Goal: Task Accomplishment & Management: Use online tool/utility

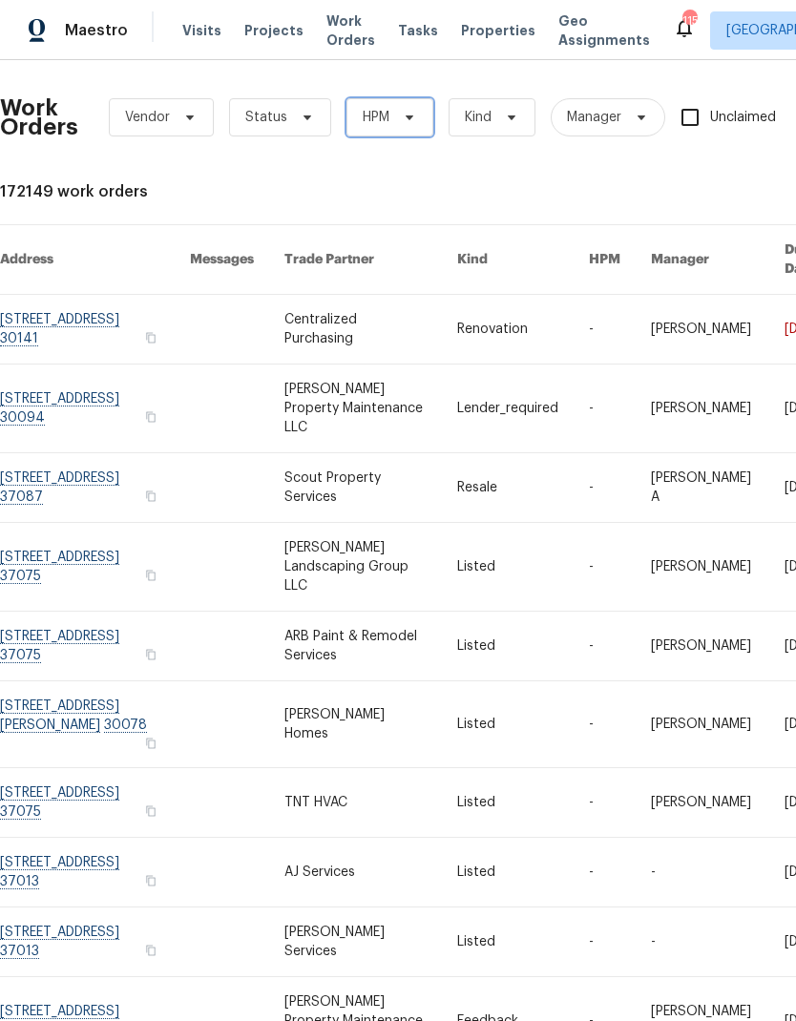
click at [417, 123] on span "HPM" at bounding box center [389, 117] width 87 height 38
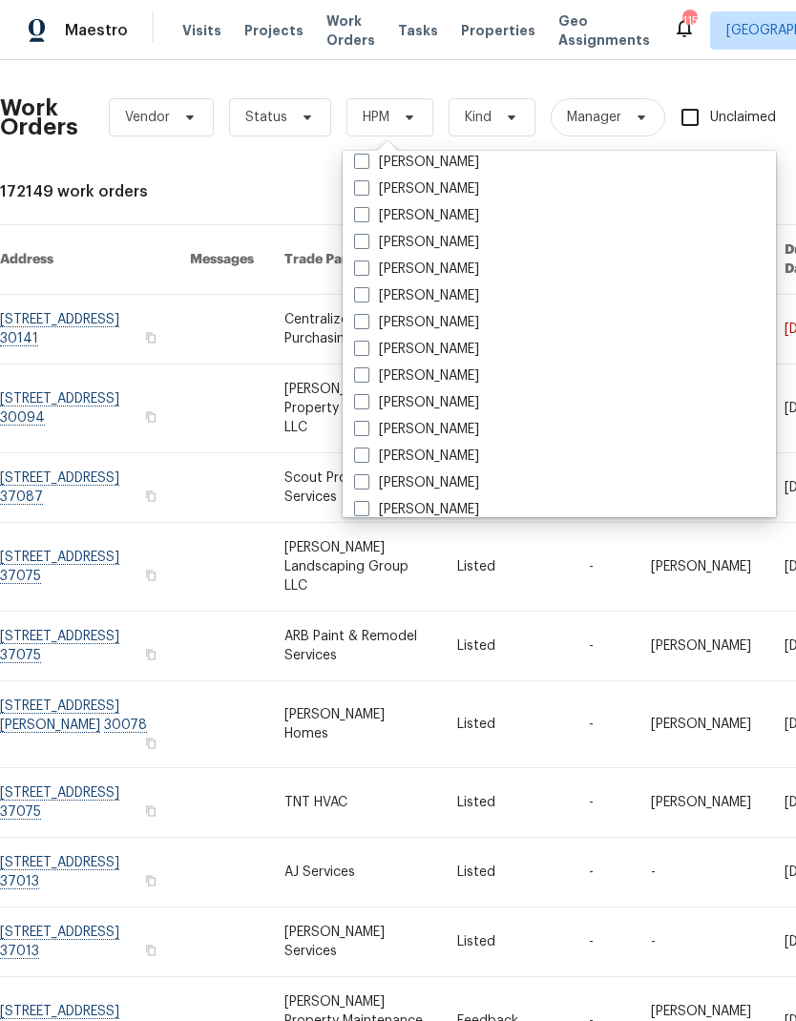
scroll to position [699, 0]
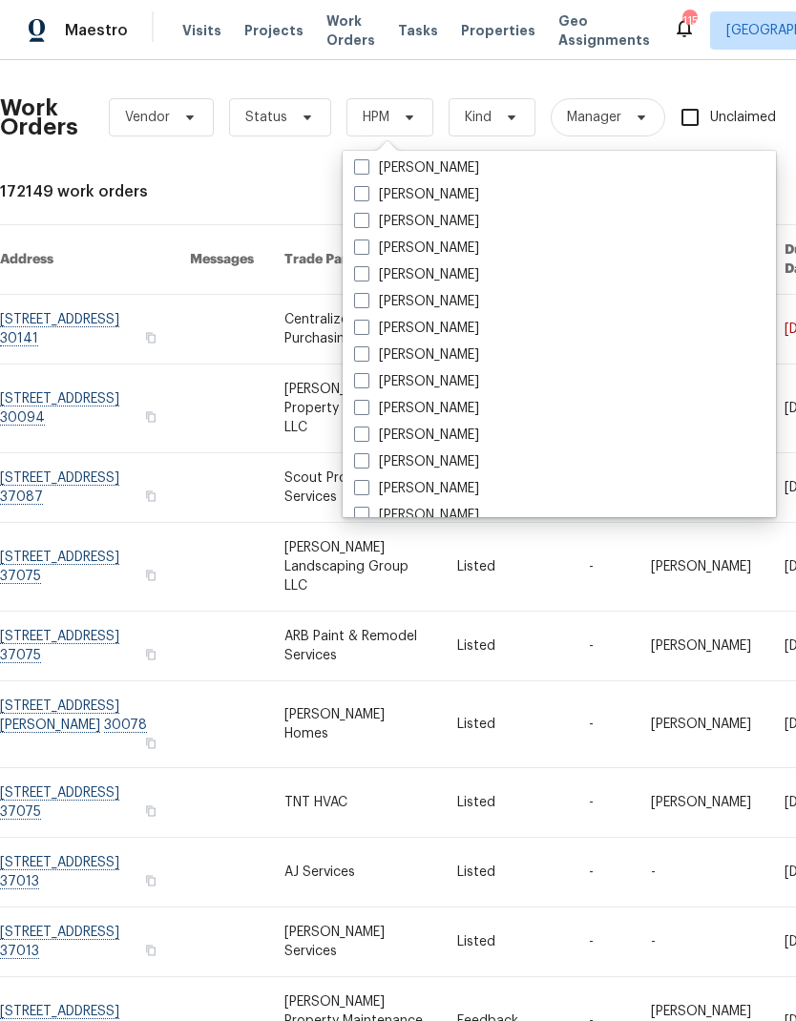
click at [375, 325] on label "[PERSON_NAME]" at bounding box center [416, 328] width 125 height 19
click at [367, 325] on input "[PERSON_NAME]" at bounding box center [360, 325] width 12 height 12
checkbox input "true"
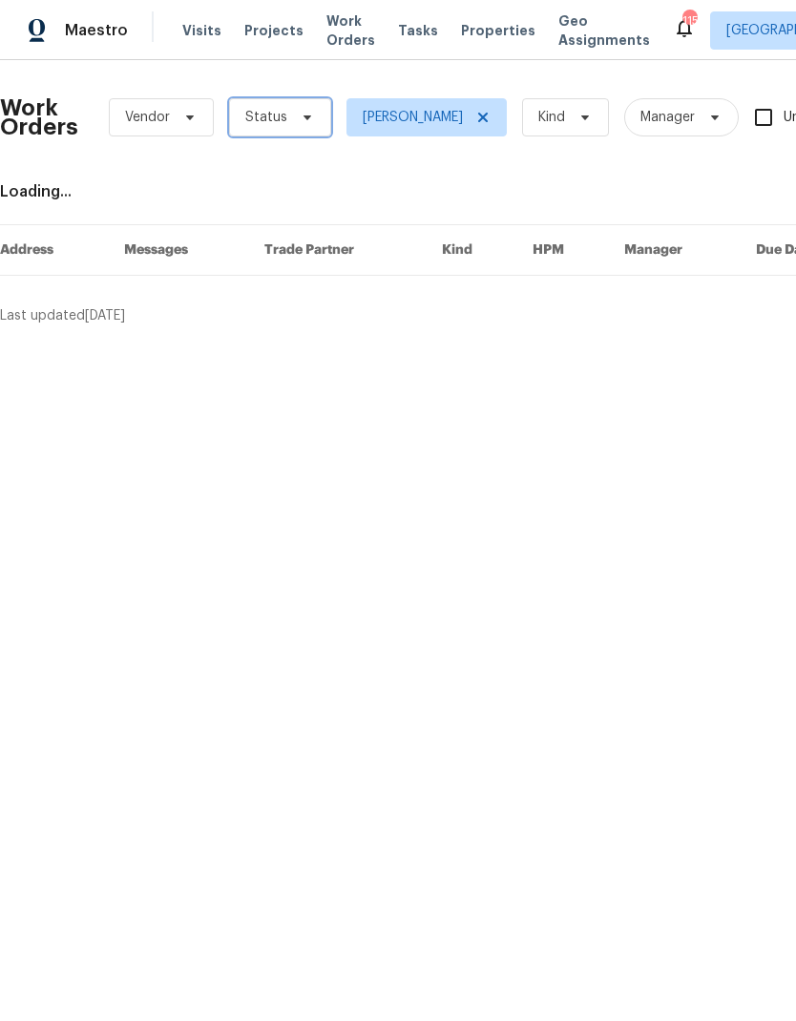
click at [305, 119] on icon at bounding box center [307, 117] width 15 height 15
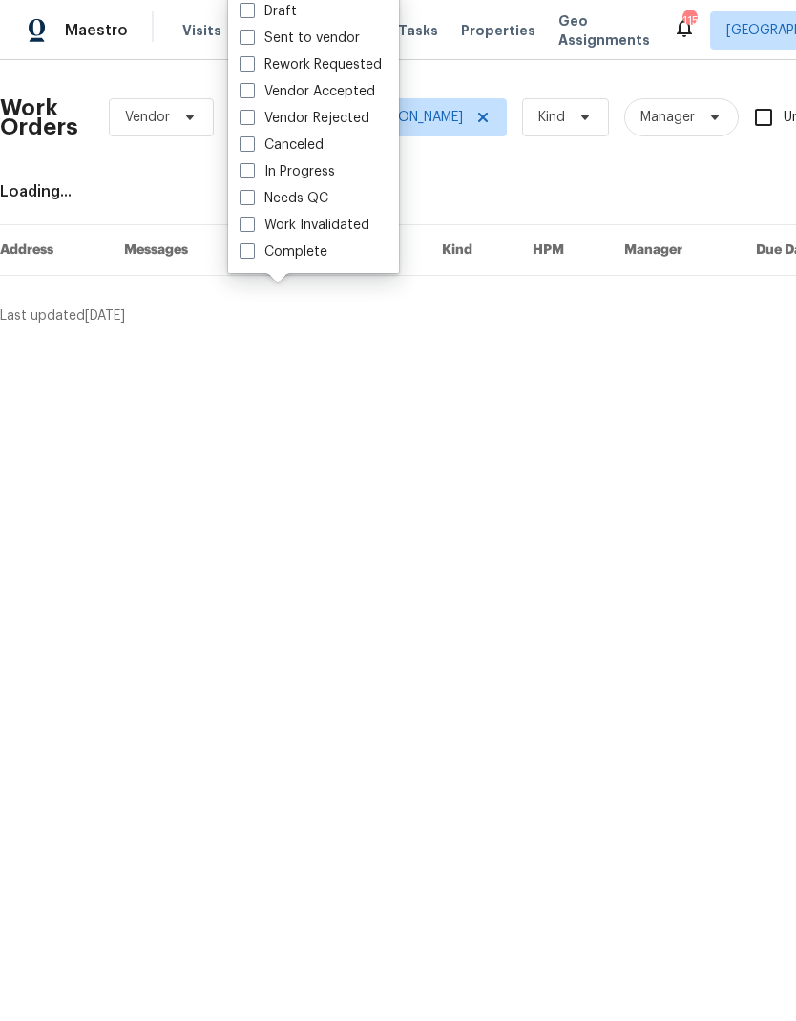
click at [148, 174] on div "Work Orders Vendor Status Eric Ovalle Kind Manager Unclaimed ​ View Reno Index …" at bounding box center [539, 200] width 1079 height 250
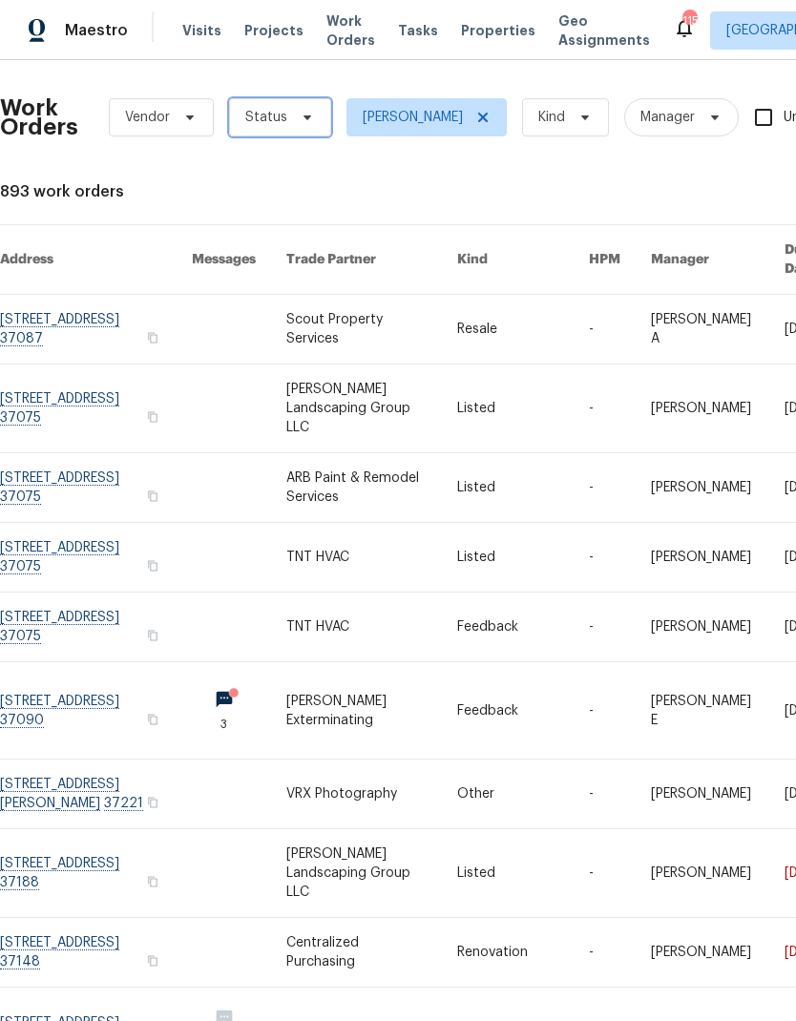
click at [287, 136] on span "Status" at bounding box center [280, 117] width 102 height 38
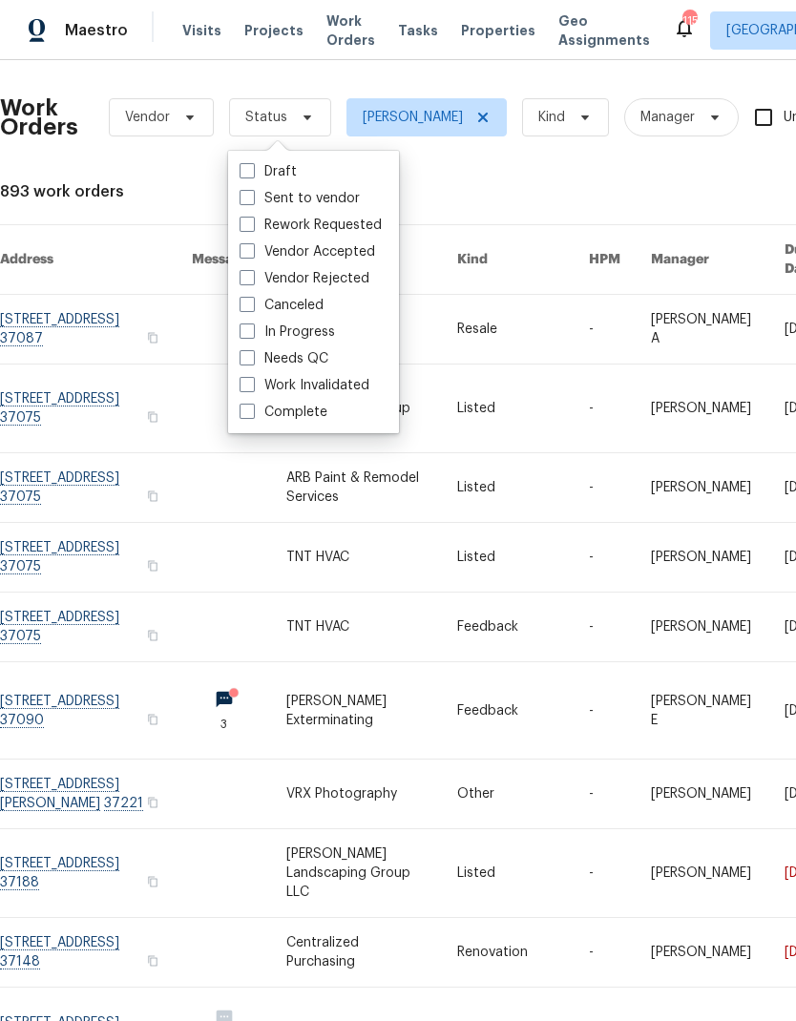
click at [304, 363] on label "Needs QC" at bounding box center [284, 358] width 89 height 19
click at [252, 362] on input "Needs QC" at bounding box center [246, 355] width 12 height 12
checkbox input "true"
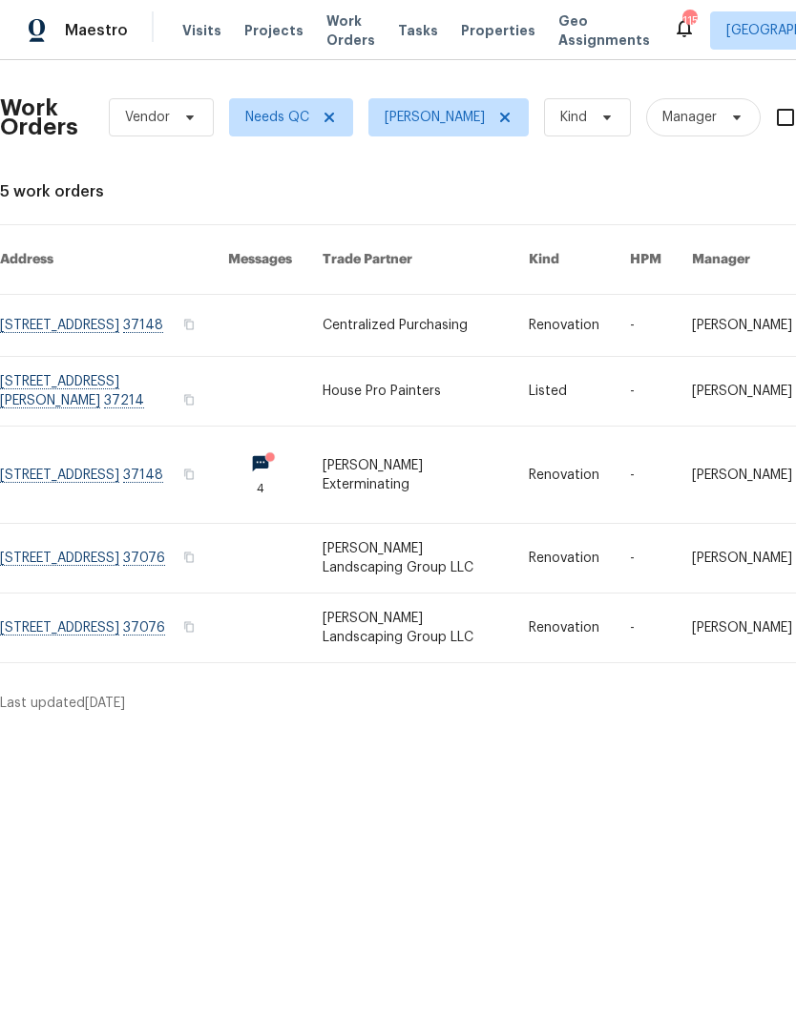
click at [377, 372] on link at bounding box center [426, 391] width 206 height 69
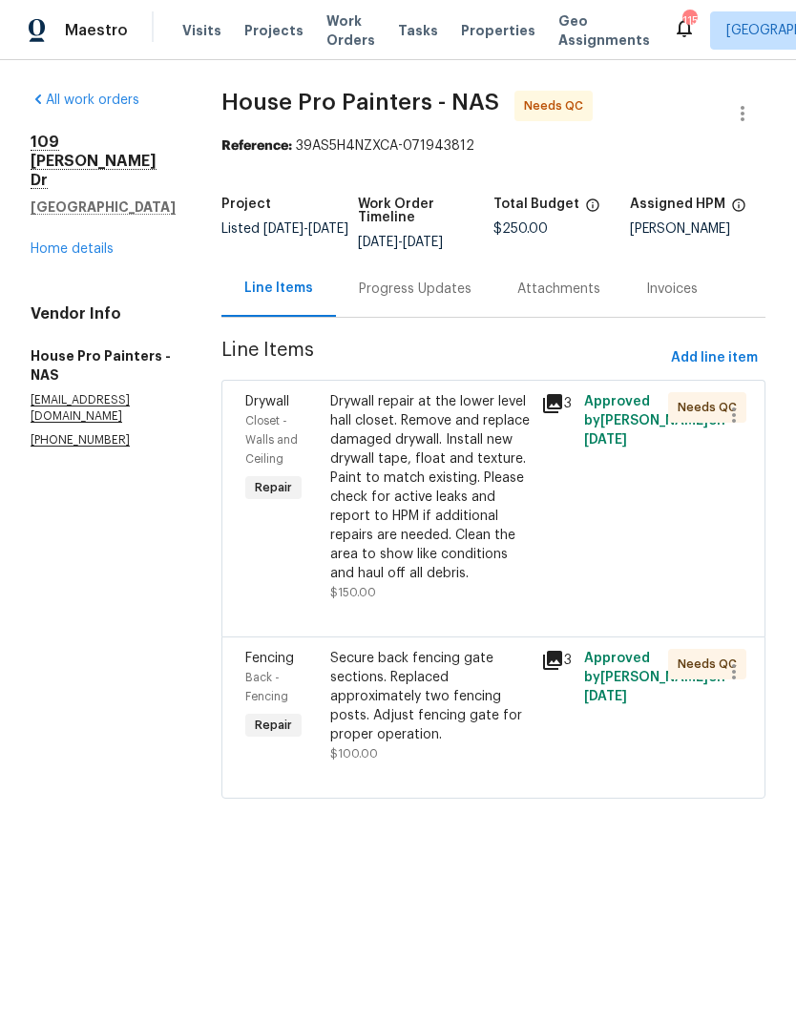
click at [389, 447] on div "Drywall repair at the lower level hall closet. Remove and replace damaged drywa…" at bounding box center [430, 487] width 200 height 191
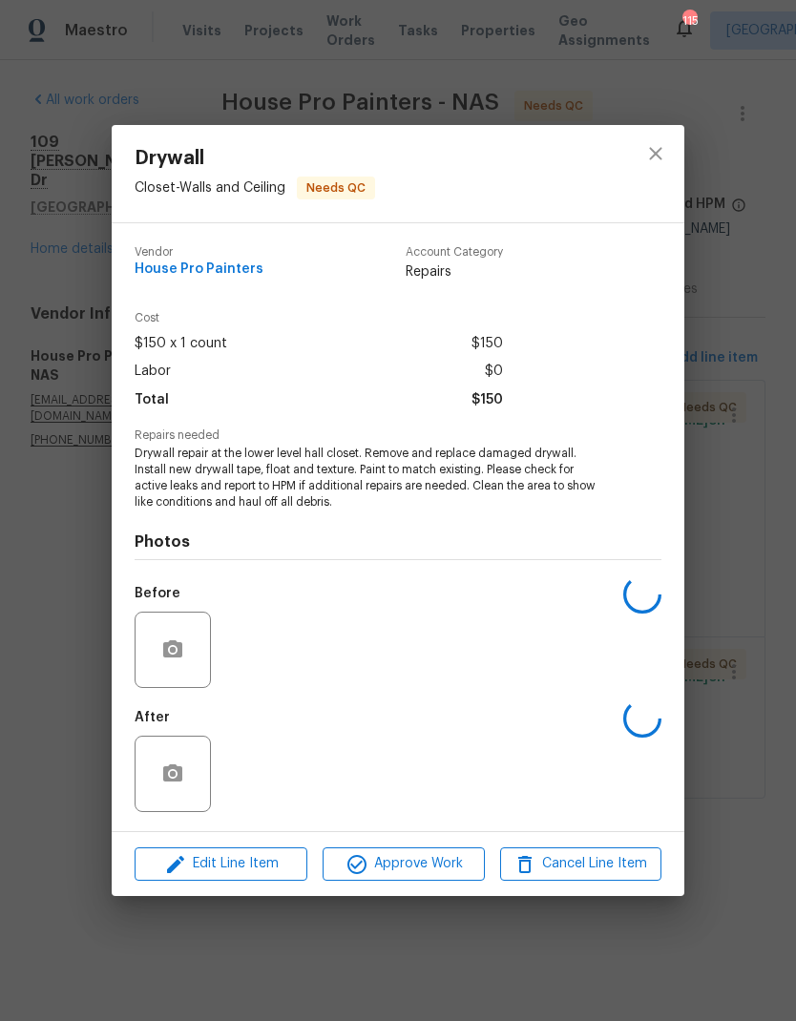
click at [376, 839] on div "Edit Line Item Approve Work Cancel Line Item" at bounding box center [398, 864] width 573 height 64
click at [373, 871] on span "Approve Work" at bounding box center [403, 864] width 150 height 24
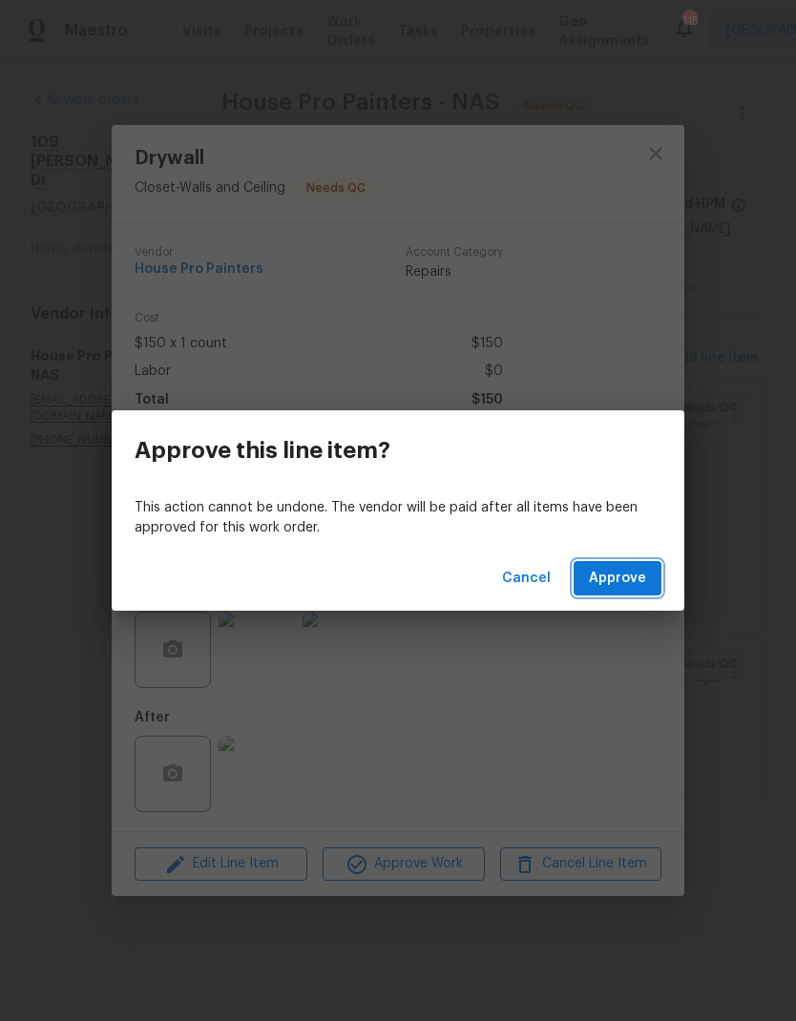
click at [620, 579] on span "Approve" at bounding box center [617, 579] width 57 height 24
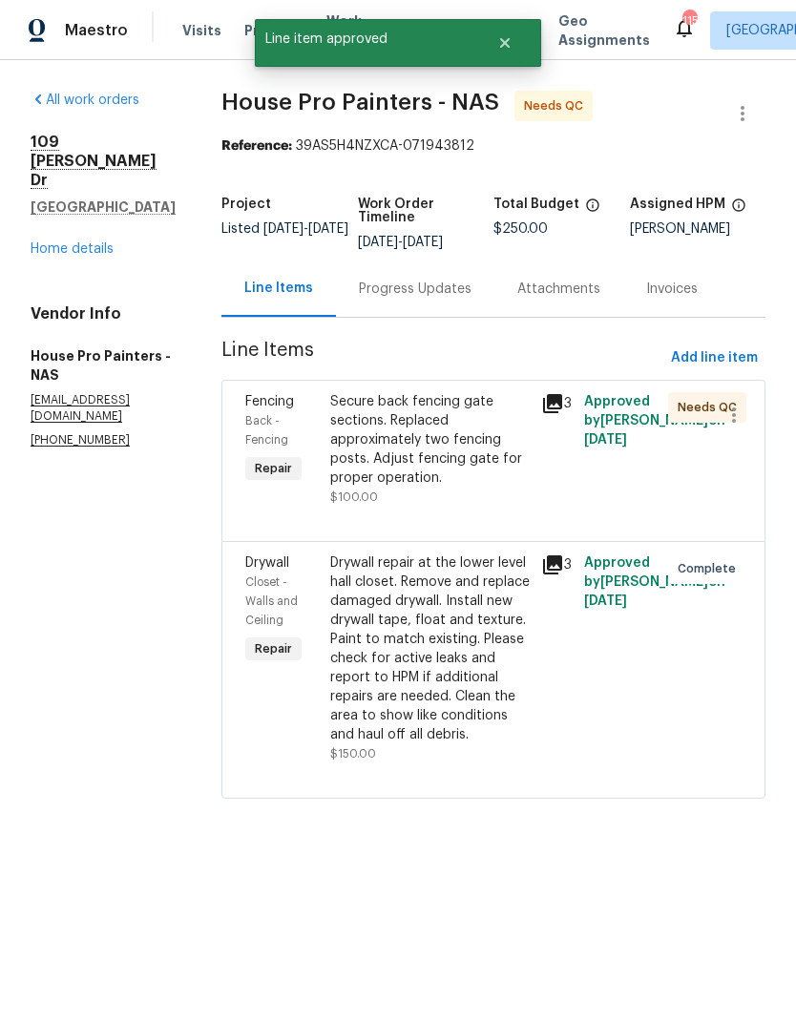
click at [448, 444] on div "Secure back fencing gate sections. Replaced approximately two fencing posts. Ad…" at bounding box center [430, 439] width 200 height 95
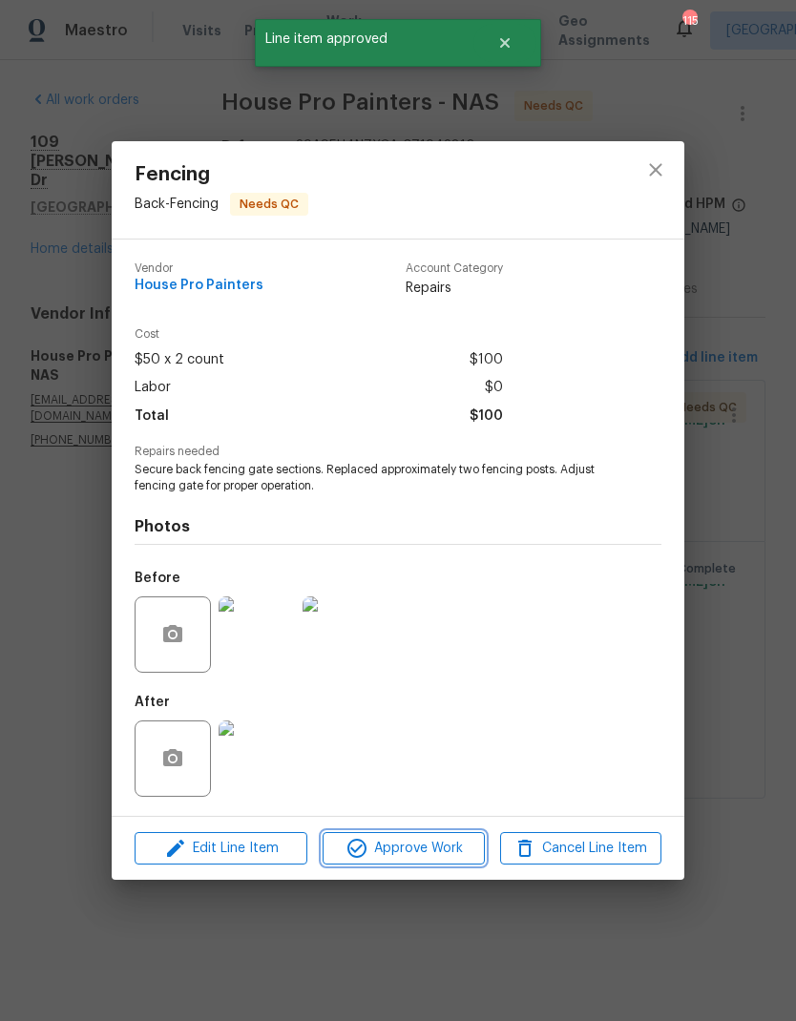
click at [390, 857] on span "Approve Work" at bounding box center [403, 849] width 150 height 24
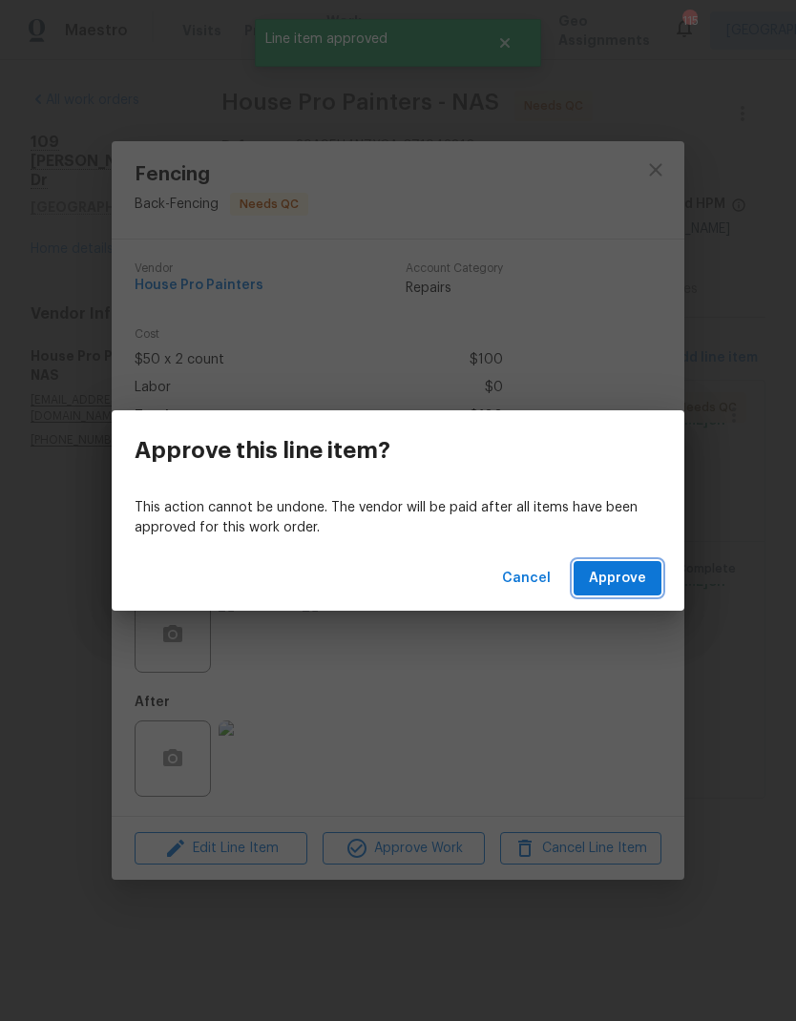
click at [615, 573] on span "Approve" at bounding box center [617, 579] width 57 height 24
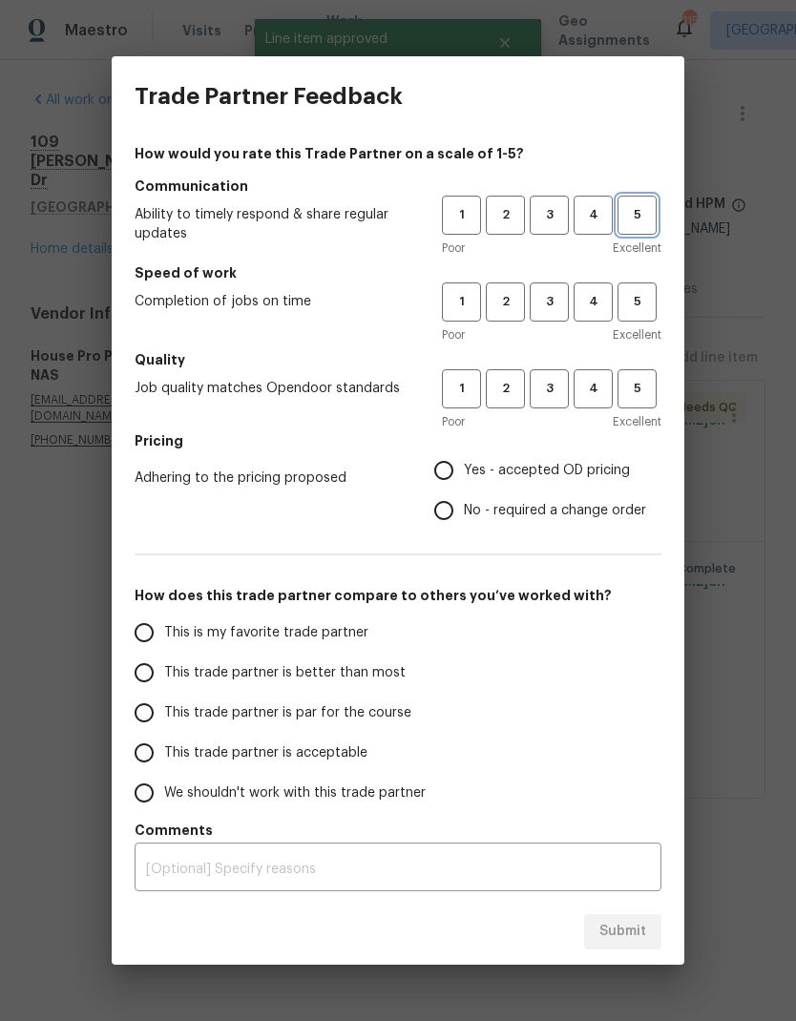
click at [642, 221] on span "5" at bounding box center [636, 215] width 35 height 22
click at [653, 308] on span "5" at bounding box center [636, 302] width 35 height 22
click at [645, 409] on button "5" at bounding box center [637, 388] width 39 height 39
click at [441, 467] on input "Yes - accepted OD pricing" at bounding box center [444, 471] width 40 height 40
radio input "true"
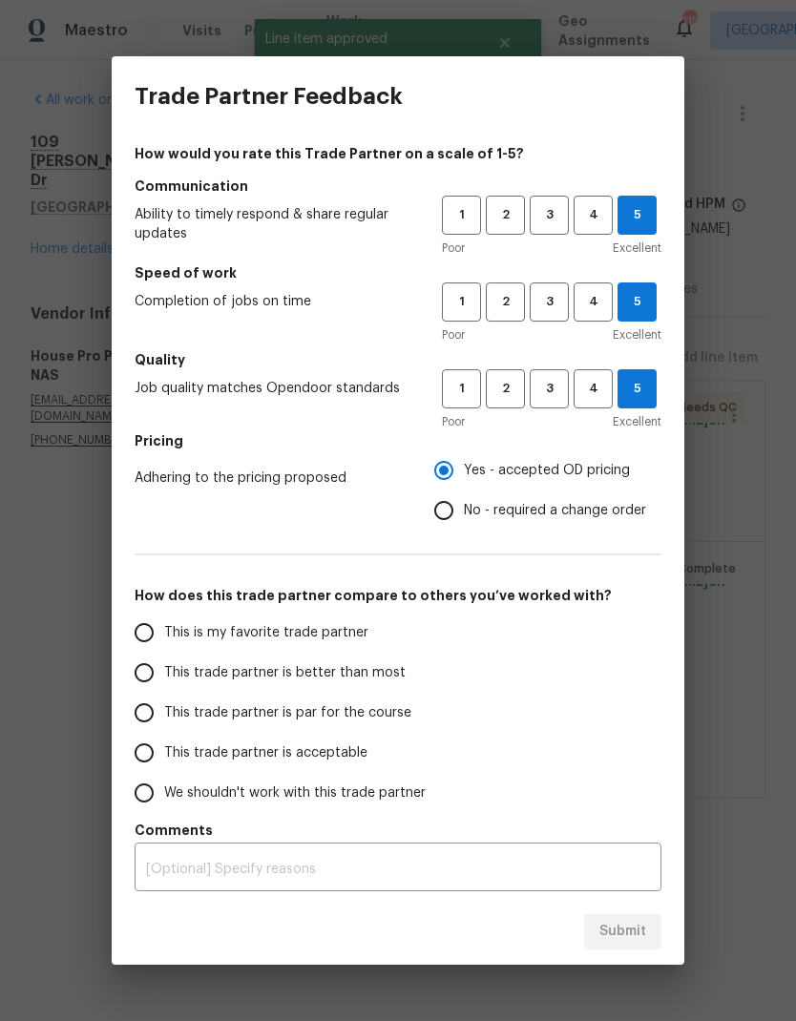
click at [159, 633] on input "This is my favorite trade partner" at bounding box center [144, 633] width 40 height 40
radio input "true"
click at [639, 935] on span "Submit" at bounding box center [622, 932] width 47 height 24
radio input "false"
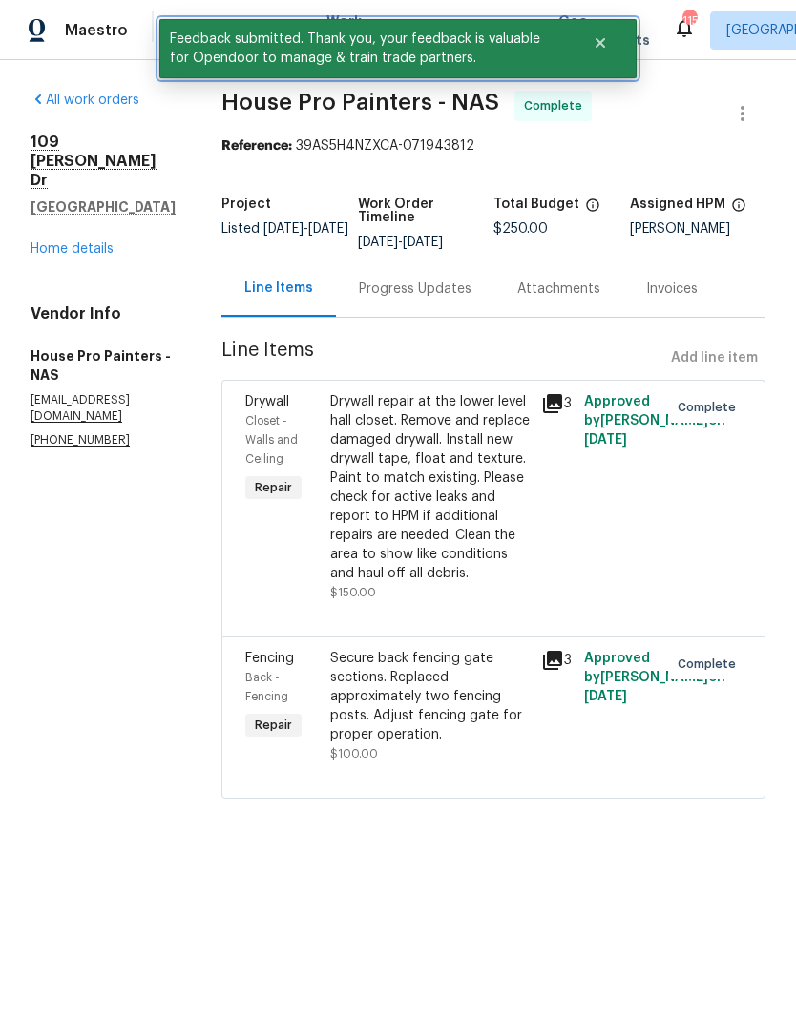
click at [588, 44] on button "Close" at bounding box center [600, 43] width 63 height 38
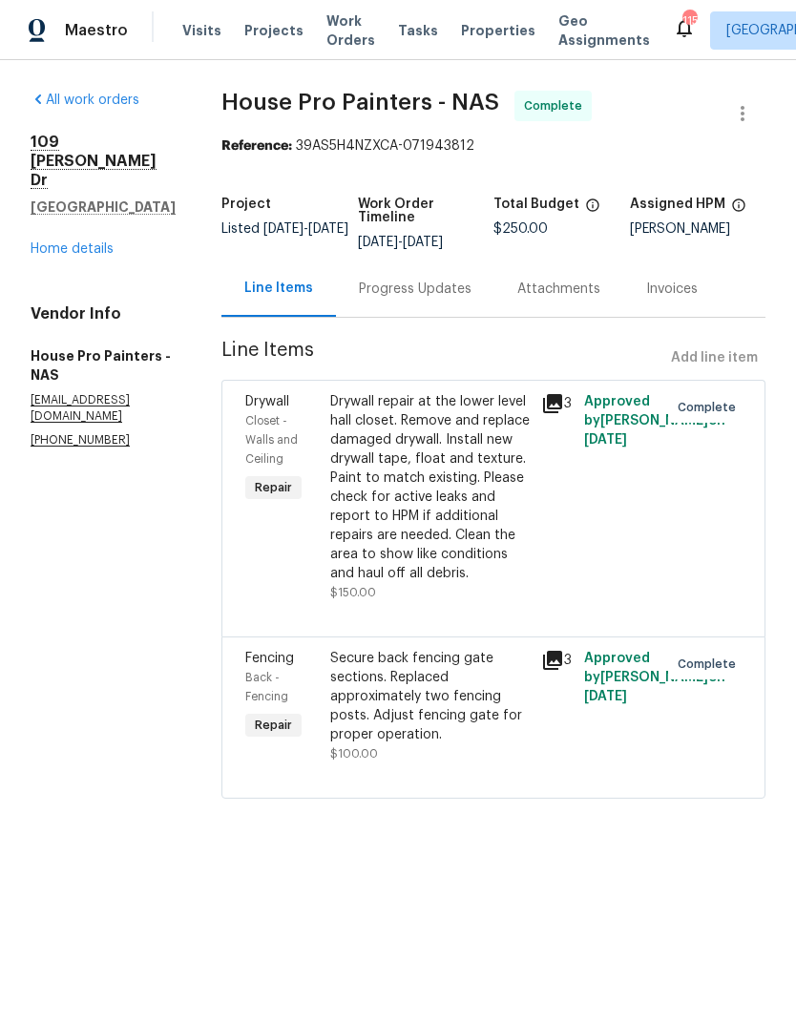
click at [338, 25] on span "Work Orders" at bounding box center [350, 30] width 49 height 38
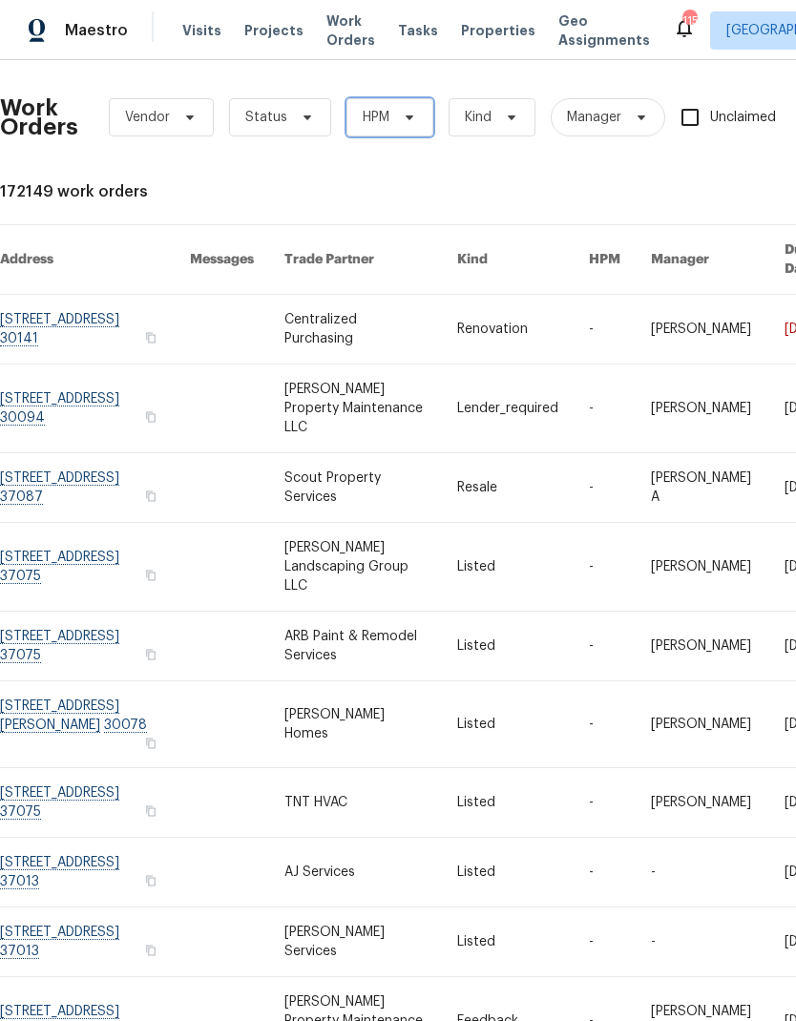
click at [411, 116] on icon at bounding box center [410, 117] width 8 height 5
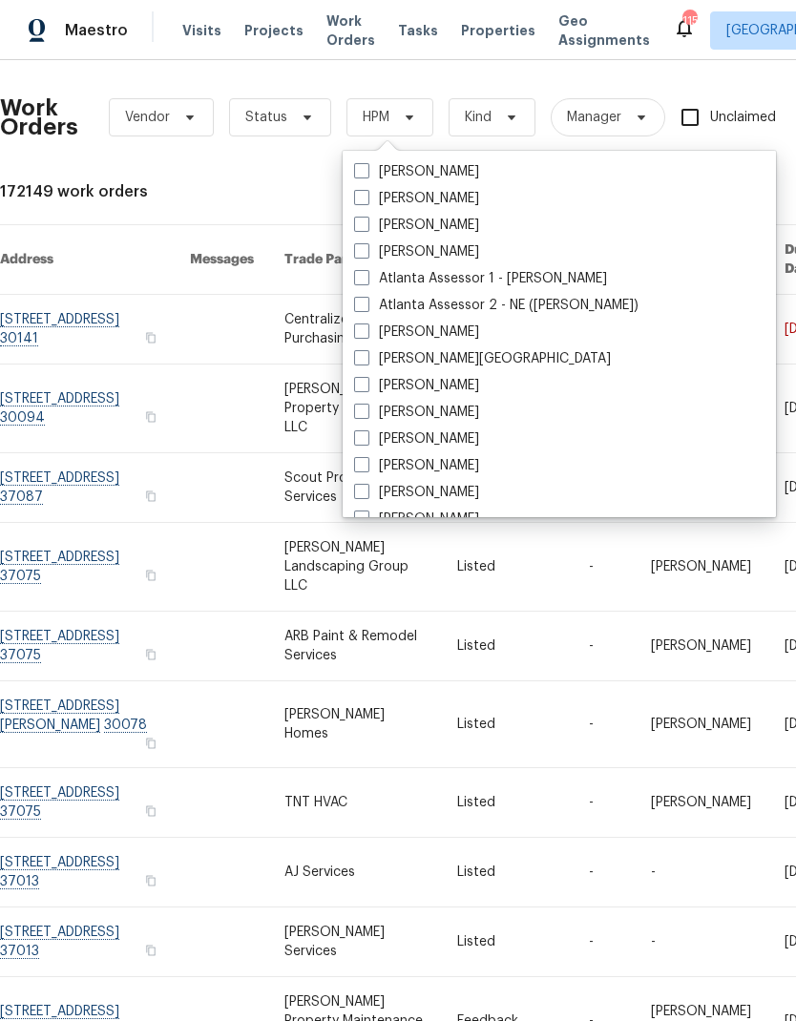
click at [190, 180] on div "Work Orders Vendor Status HPM Kind Manager Unclaimed ​ View Reno Index 172149 w…" at bounding box center [539, 595] width 1079 height 1040
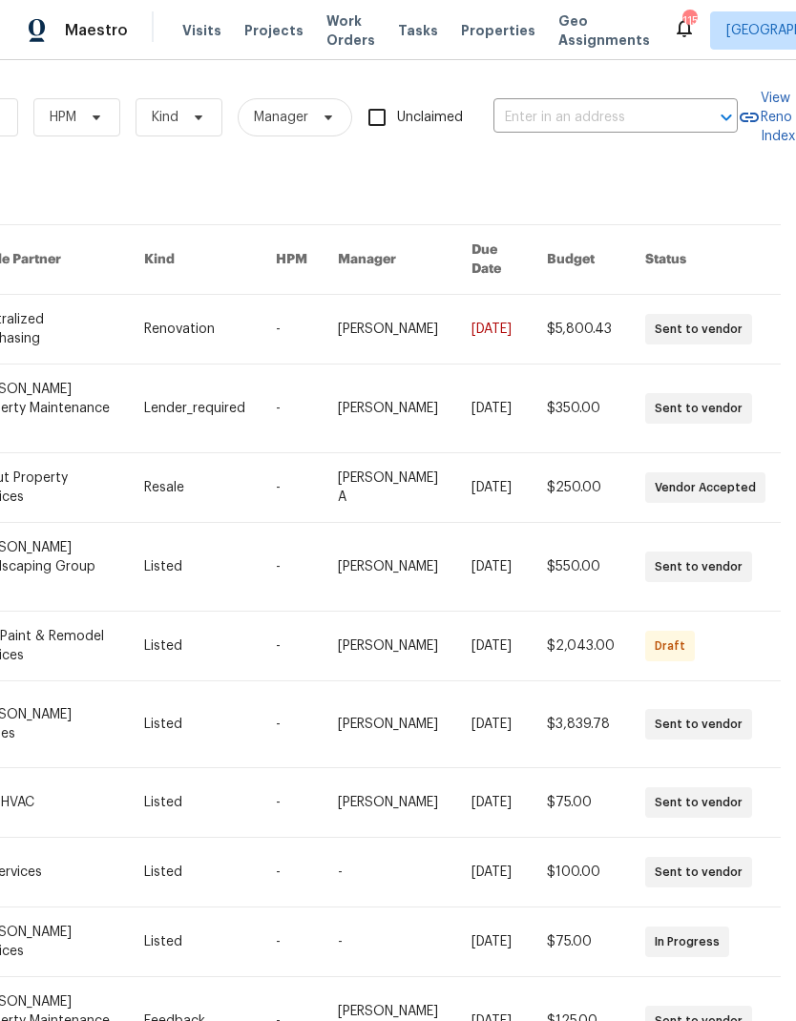
scroll to position [0, 314]
click at [572, 116] on input "text" at bounding box center [588, 118] width 191 height 30
type input "2733 a"
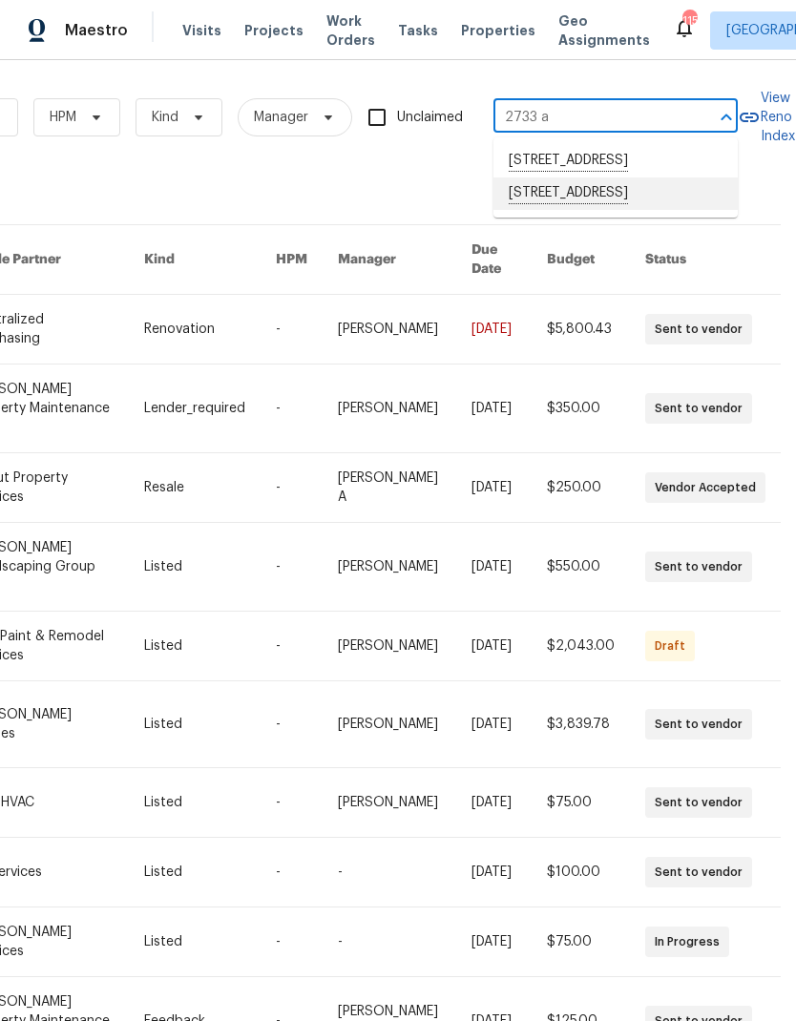
click at [556, 210] on li "[STREET_ADDRESS]" at bounding box center [615, 194] width 244 height 32
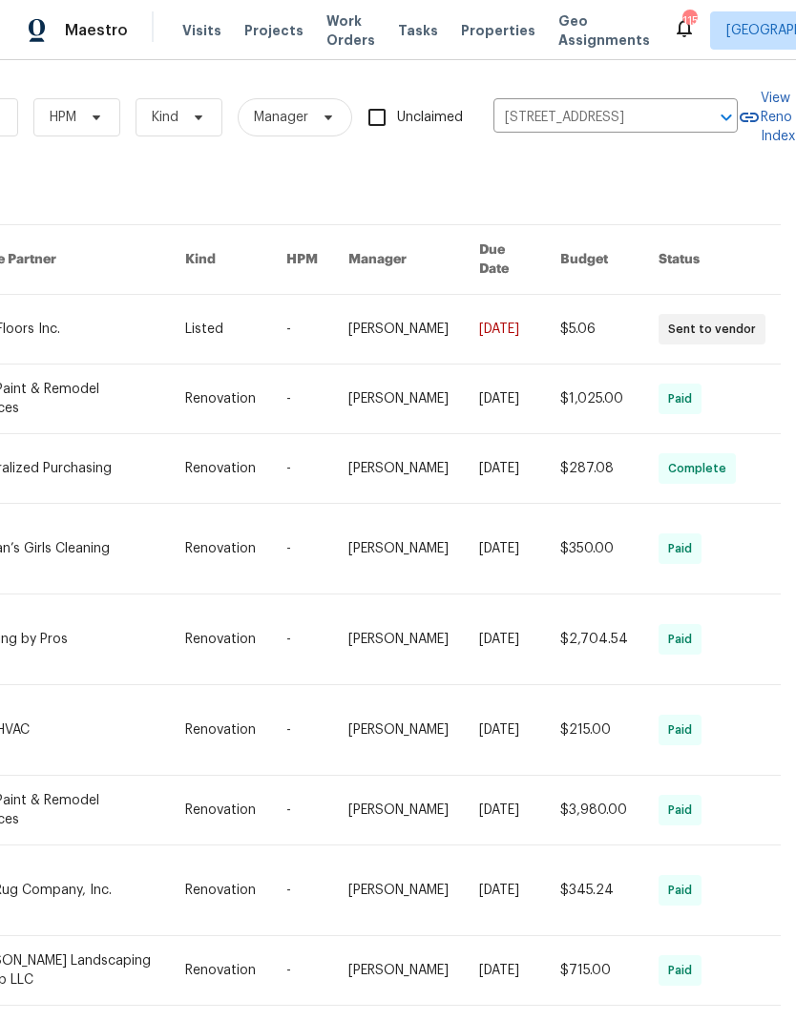
click at [73, 307] on link at bounding box center [77, 329] width 220 height 69
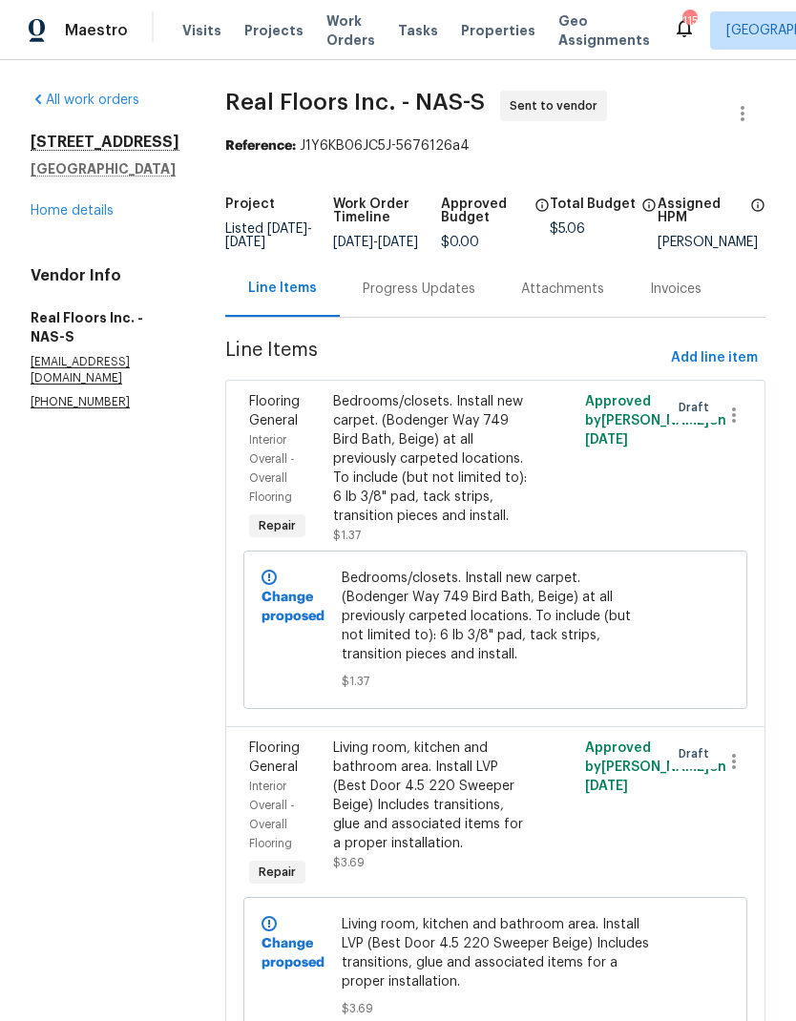
click at [415, 299] on div "Progress Updates" at bounding box center [419, 289] width 113 height 19
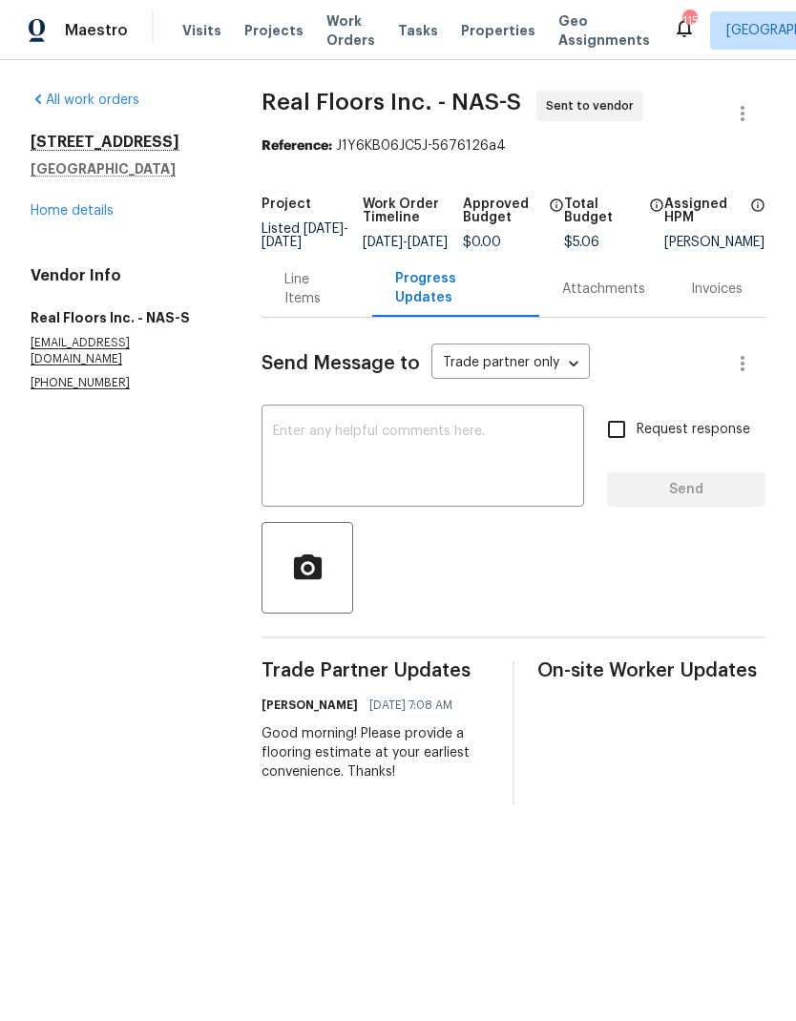
click at [332, 445] on textarea at bounding box center [423, 458] width 300 height 67
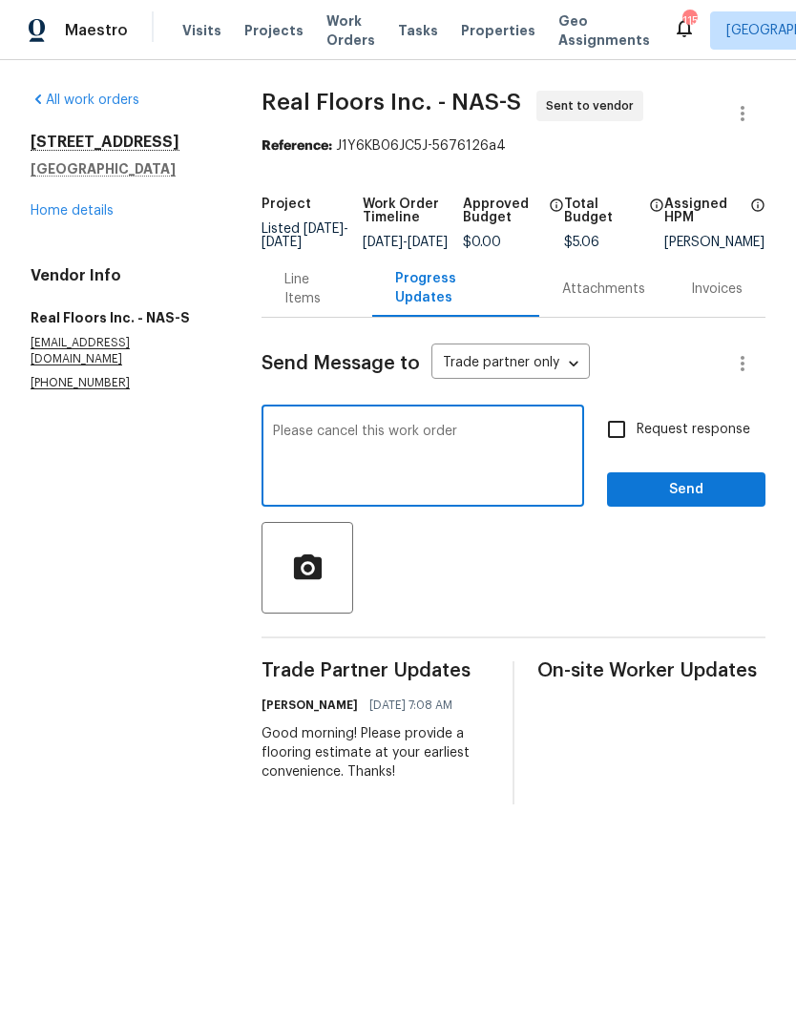
type textarea "Please cancel this work order"
click at [93, 485] on section "All work orders 2733 Airwood Dr Nashville, TN 37214 Home details Vendor Info Re…" at bounding box center [123, 448] width 185 height 714
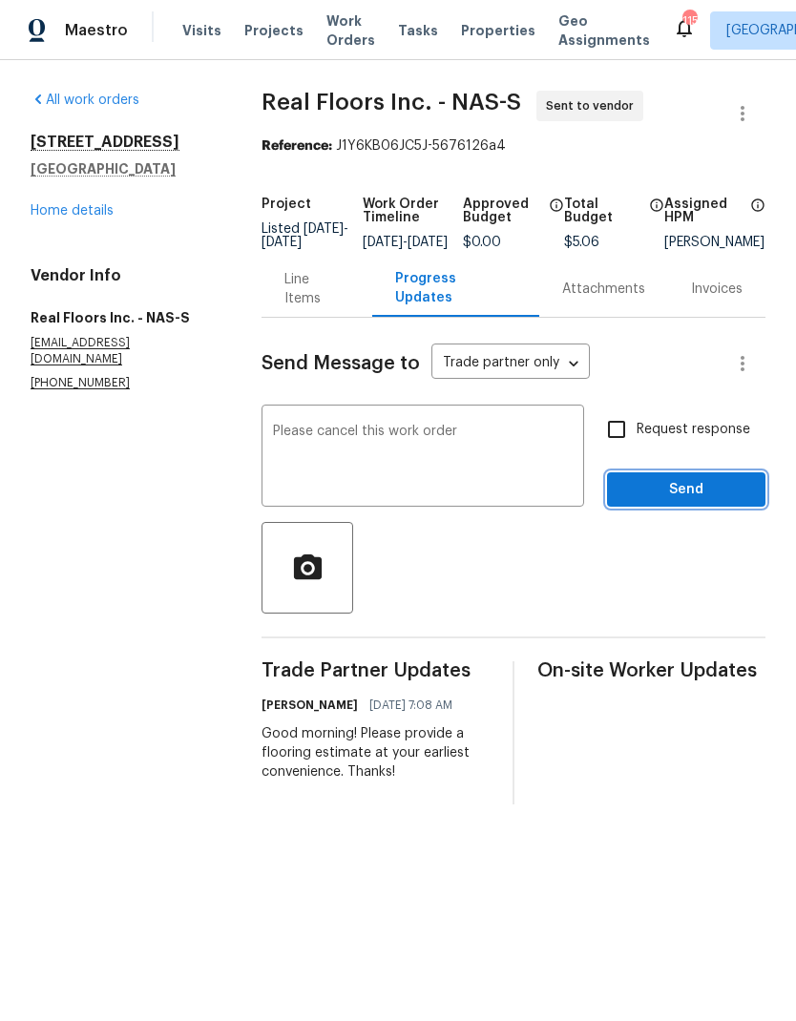
click at [630, 502] on span "Send" at bounding box center [686, 490] width 128 height 24
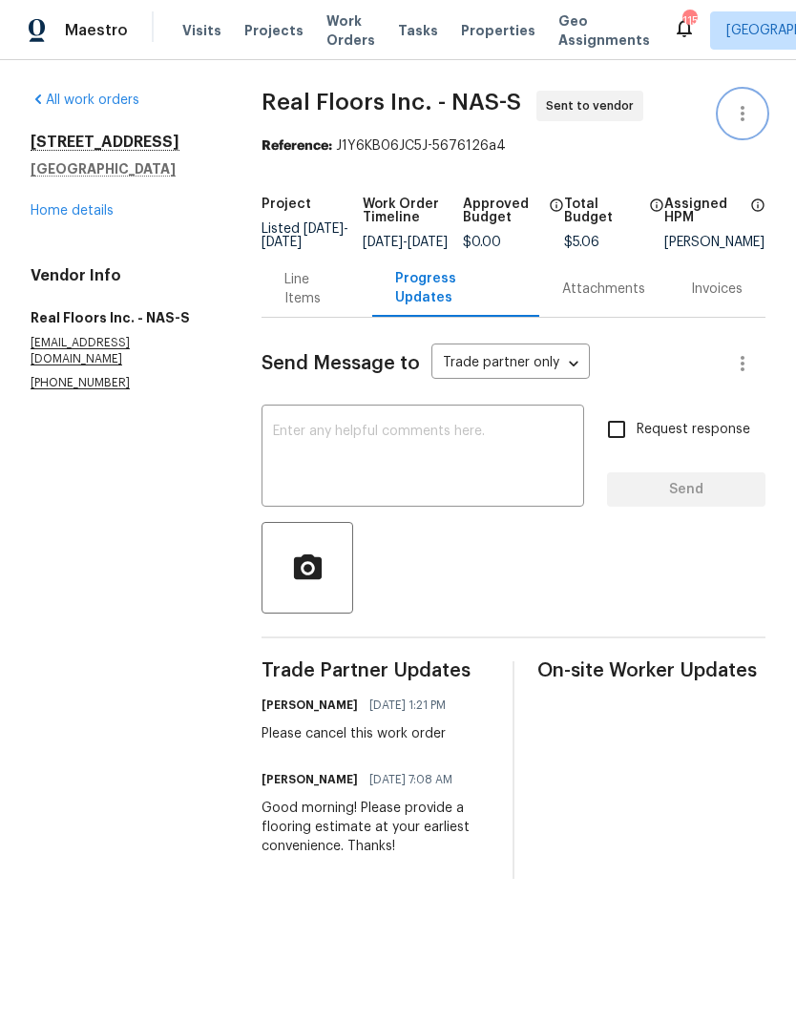
click at [722, 117] on button "button" at bounding box center [743, 114] width 46 height 46
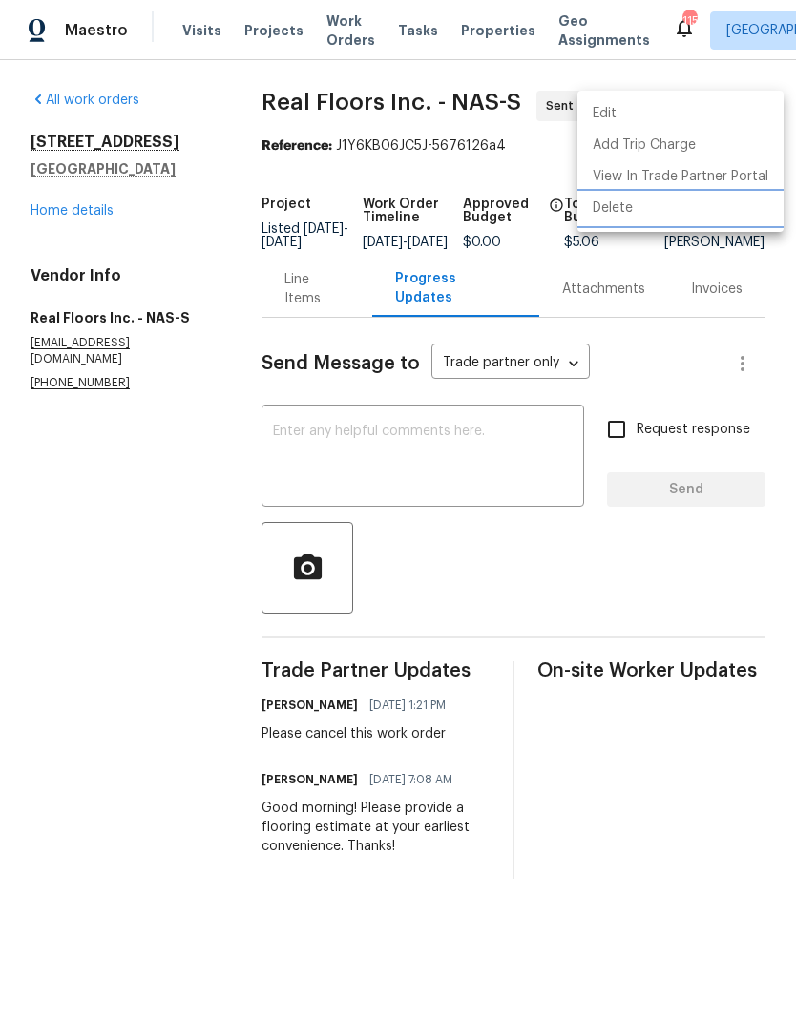
click at [619, 216] on li "Delete" at bounding box center [680, 208] width 206 height 31
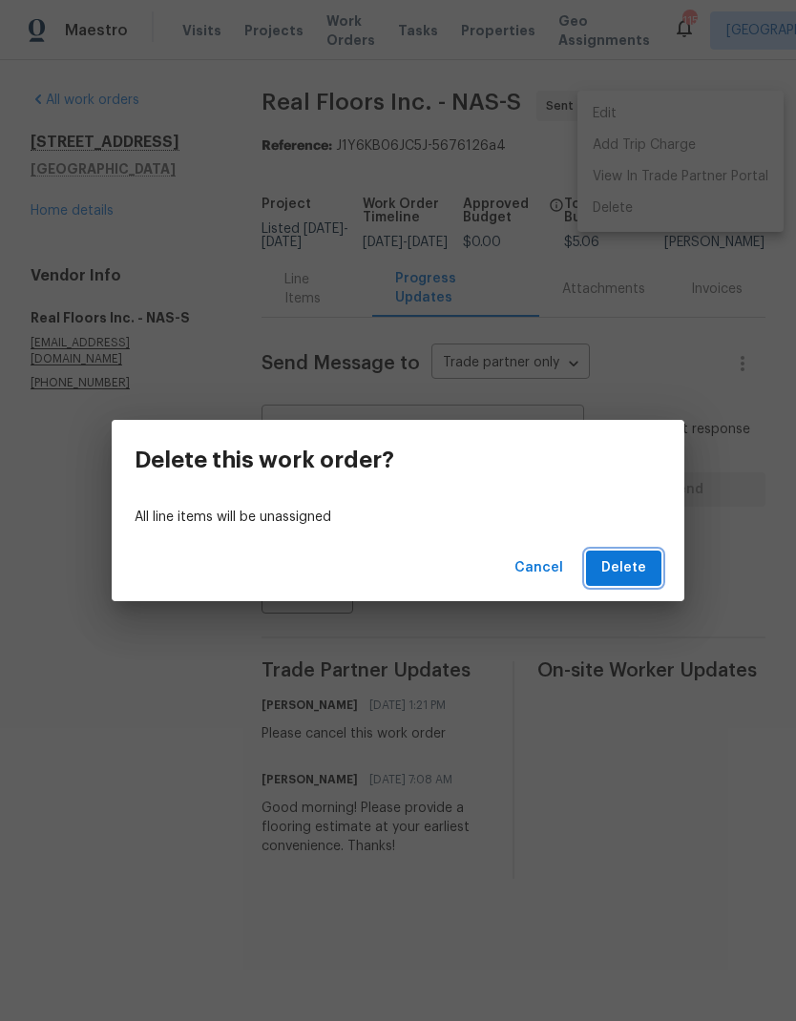
click at [631, 560] on span "Delete" at bounding box center [623, 568] width 45 height 24
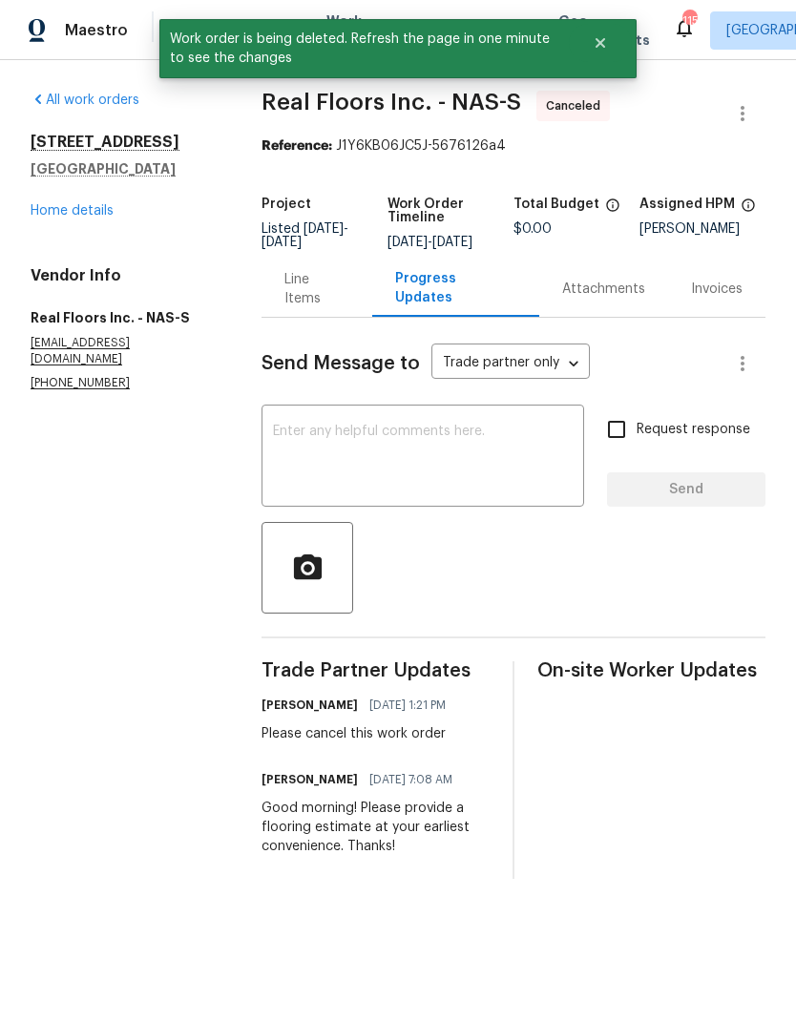
click at [95, 189] on div "2733 Airwood Dr Nashville, TN 37214 Home details" at bounding box center [123, 177] width 185 height 88
click at [89, 205] on link "Home details" at bounding box center [72, 210] width 83 height 13
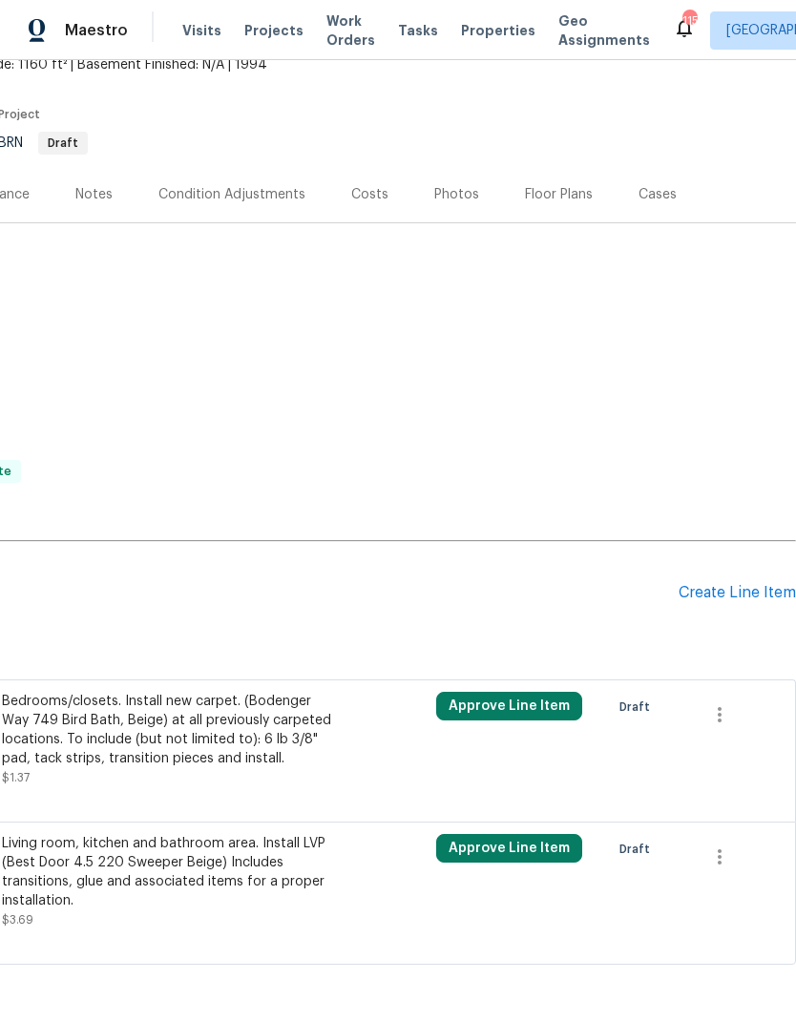
scroll to position [123, 283]
click at [742, 595] on div "Create Line Item" at bounding box center [737, 593] width 117 height 18
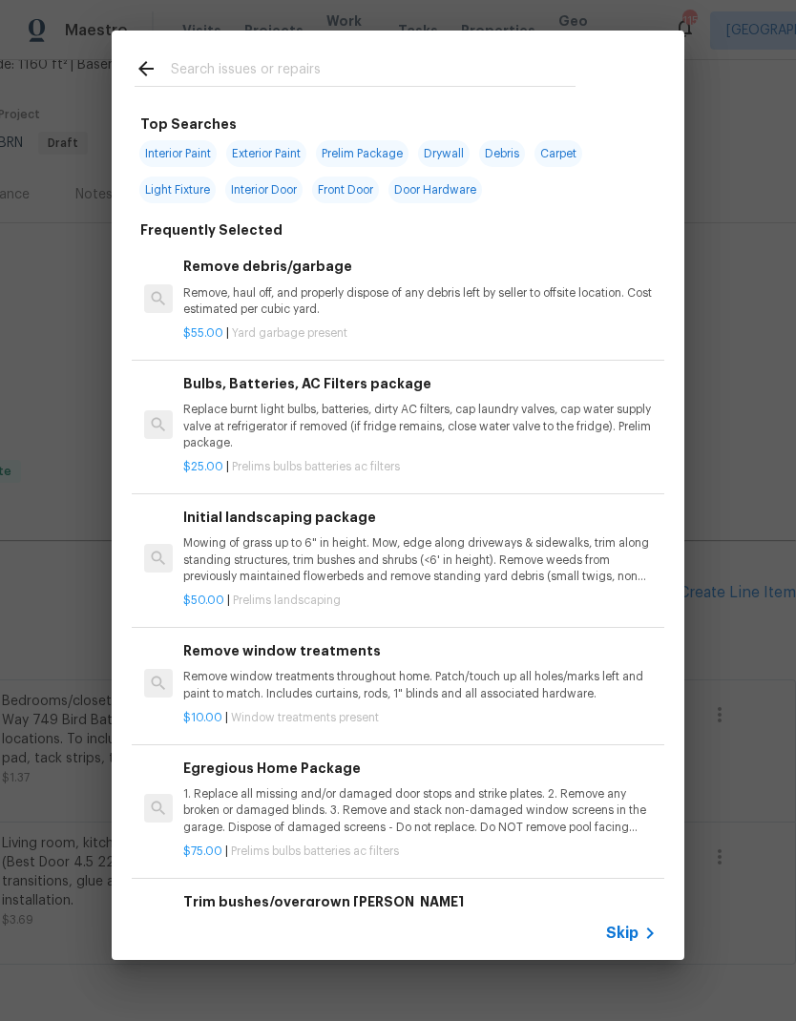
click at [260, 158] on span "Exterior Paint" at bounding box center [266, 153] width 80 height 27
type input "Exterior Paint"
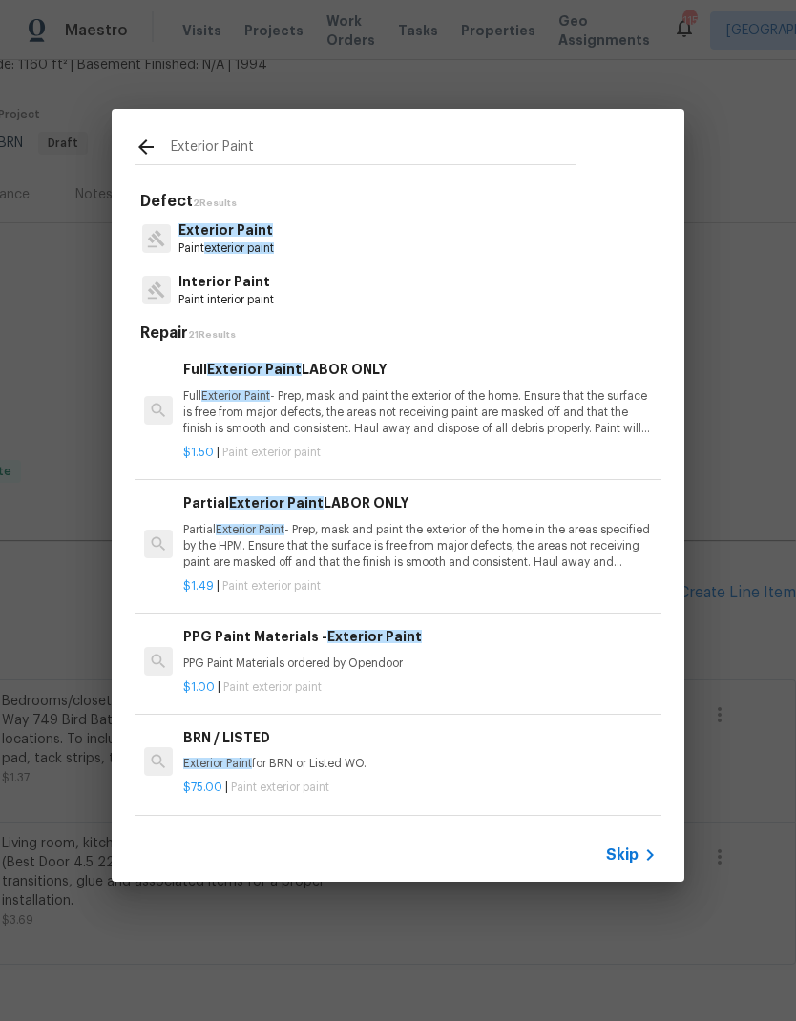
click at [343, 237] on div "Exterior Paint Paint exterior paint" at bounding box center [398, 239] width 527 height 52
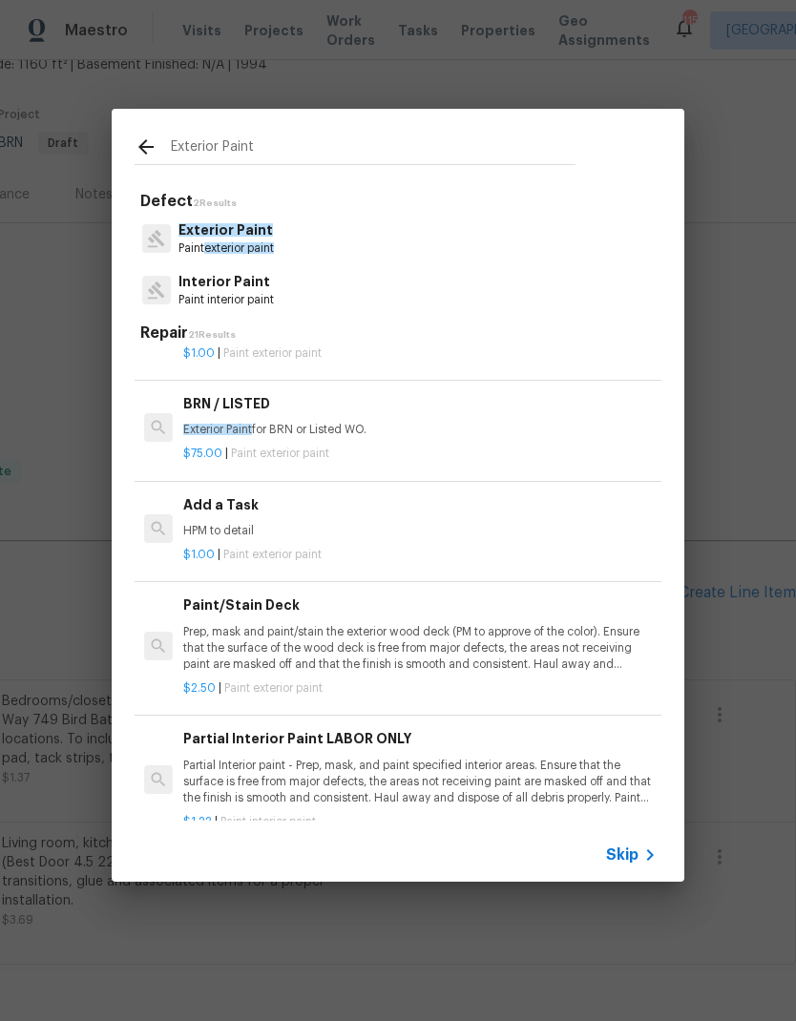
scroll to position [334, 0]
click at [283, 524] on p "HPM to detail" at bounding box center [419, 531] width 473 height 16
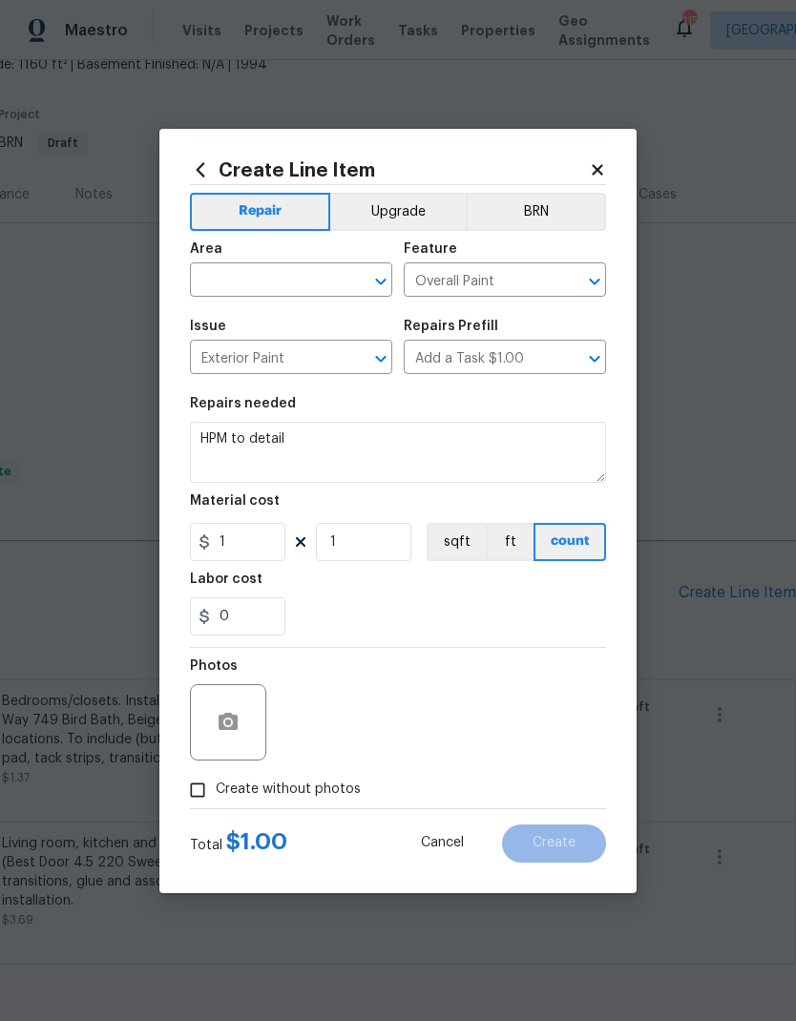
click at [330, 276] on input "text" at bounding box center [264, 282] width 149 height 30
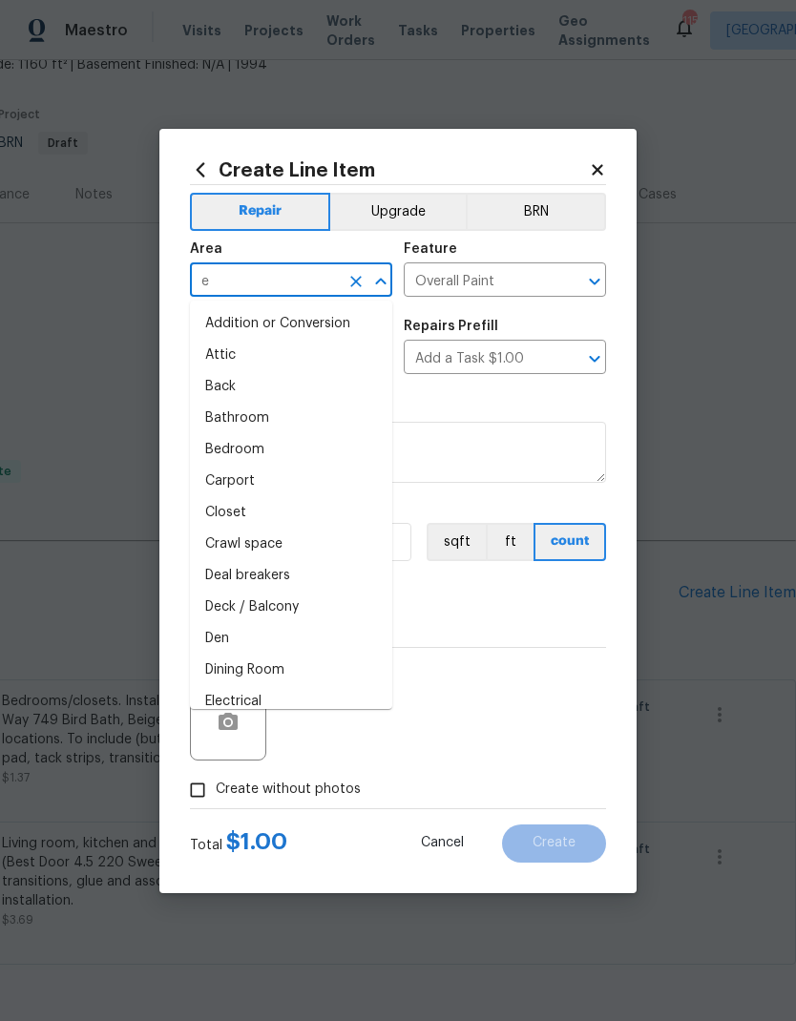
type input "en"
type input "t"
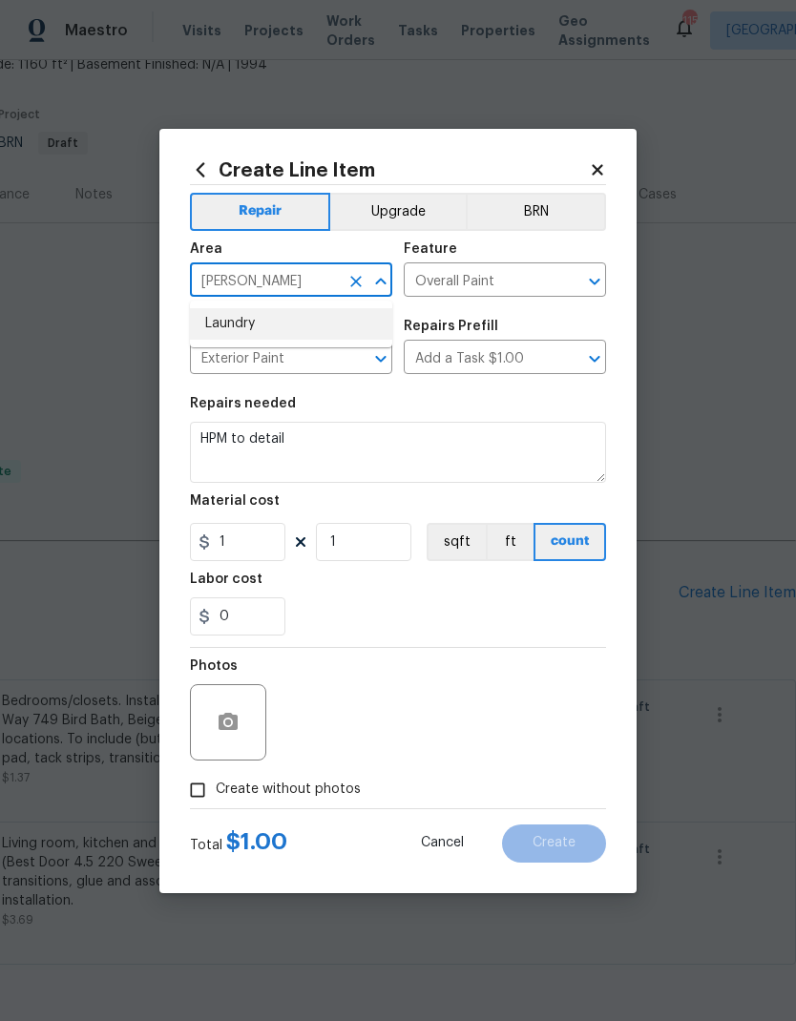
click at [294, 338] on li "Laundry" at bounding box center [291, 323] width 202 height 31
type input "Laundry"
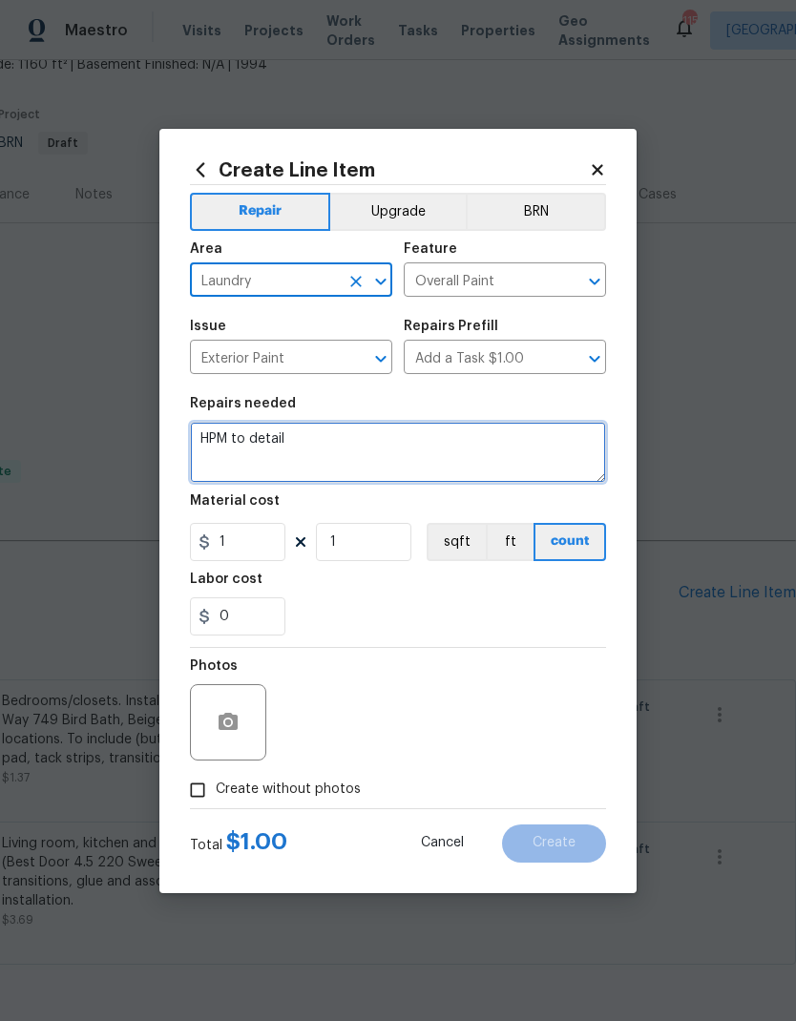
click at [220, 436] on textarea "HPM to detail" at bounding box center [398, 452] width 416 height 61
click at [219, 436] on textarea "HPM to detail" at bounding box center [398, 452] width 416 height 61
click at [214, 432] on textarea "HPM to detail" at bounding box center [398, 452] width 416 height 61
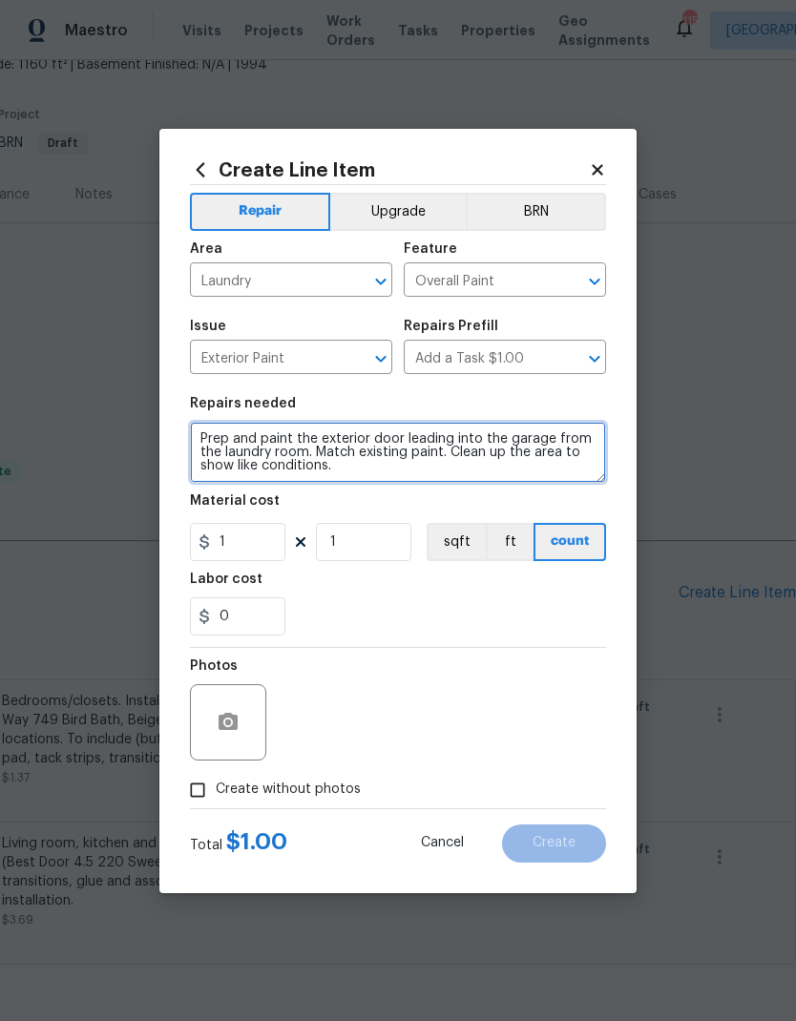
type textarea "Prep and paint the exterior door leading into the garage from the laundry room.…"
click at [344, 604] on div "0" at bounding box center [398, 617] width 416 height 38
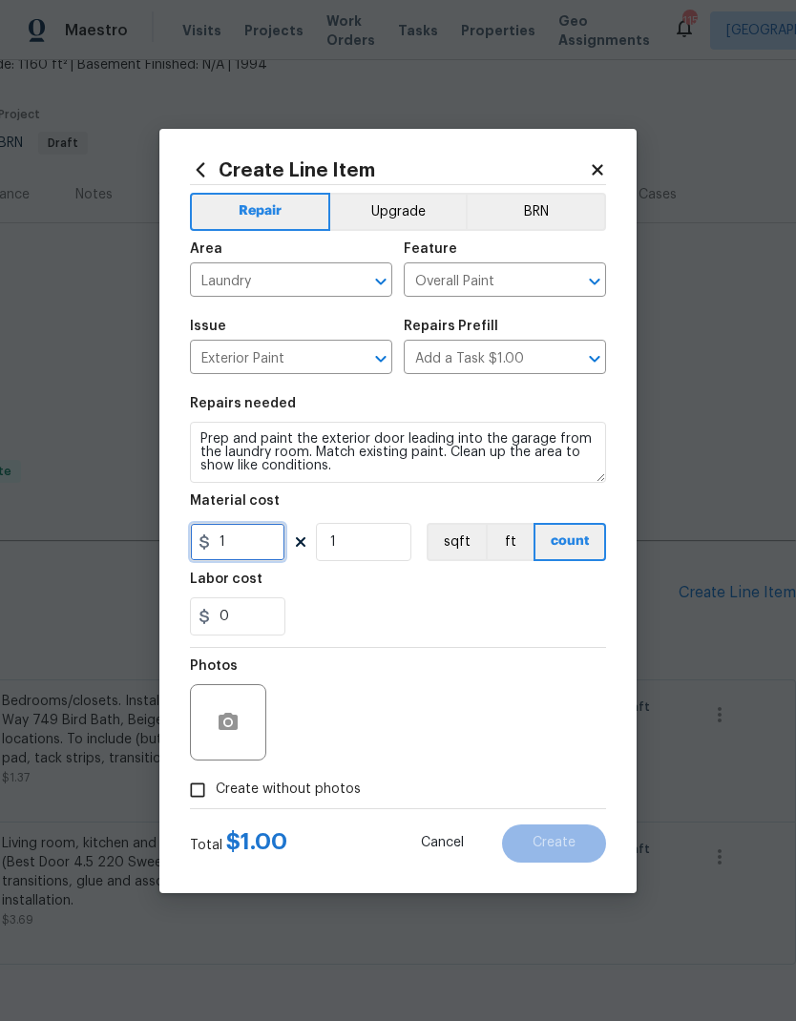
click at [254, 544] on input "1" at bounding box center [237, 542] width 95 height 38
type input "250"
click at [363, 632] on div "0" at bounding box center [398, 617] width 416 height 38
click at [238, 736] on button "button" at bounding box center [228, 723] width 46 height 46
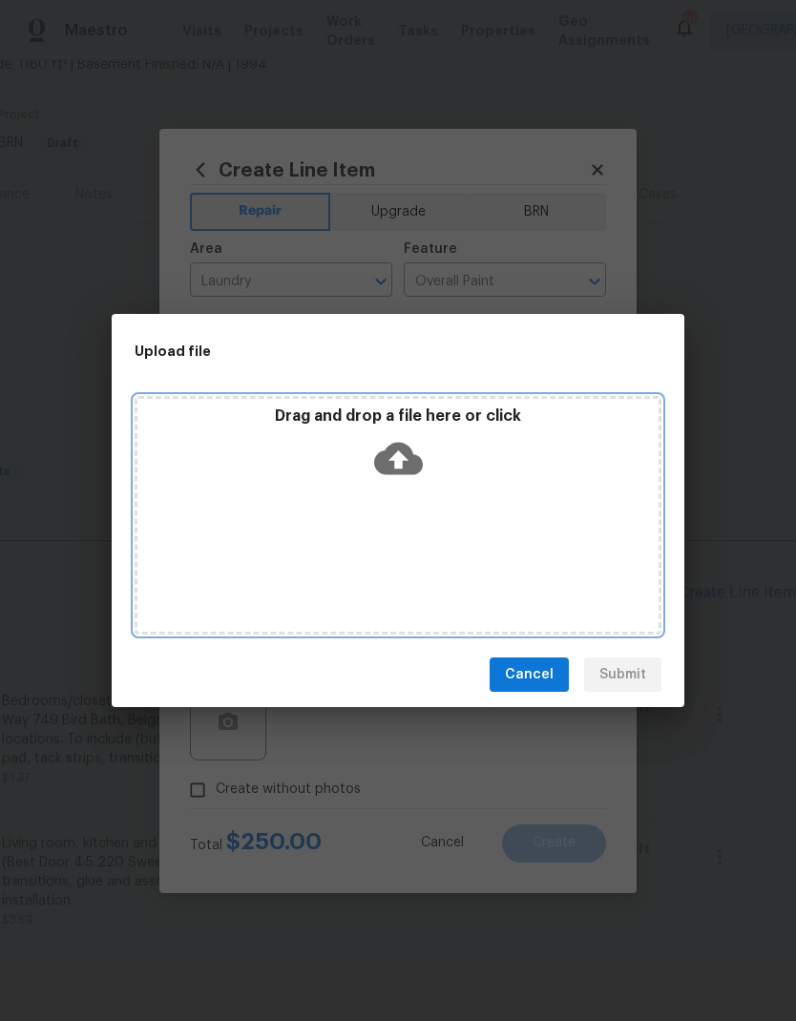
click at [392, 452] on icon at bounding box center [398, 459] width 49 height 32
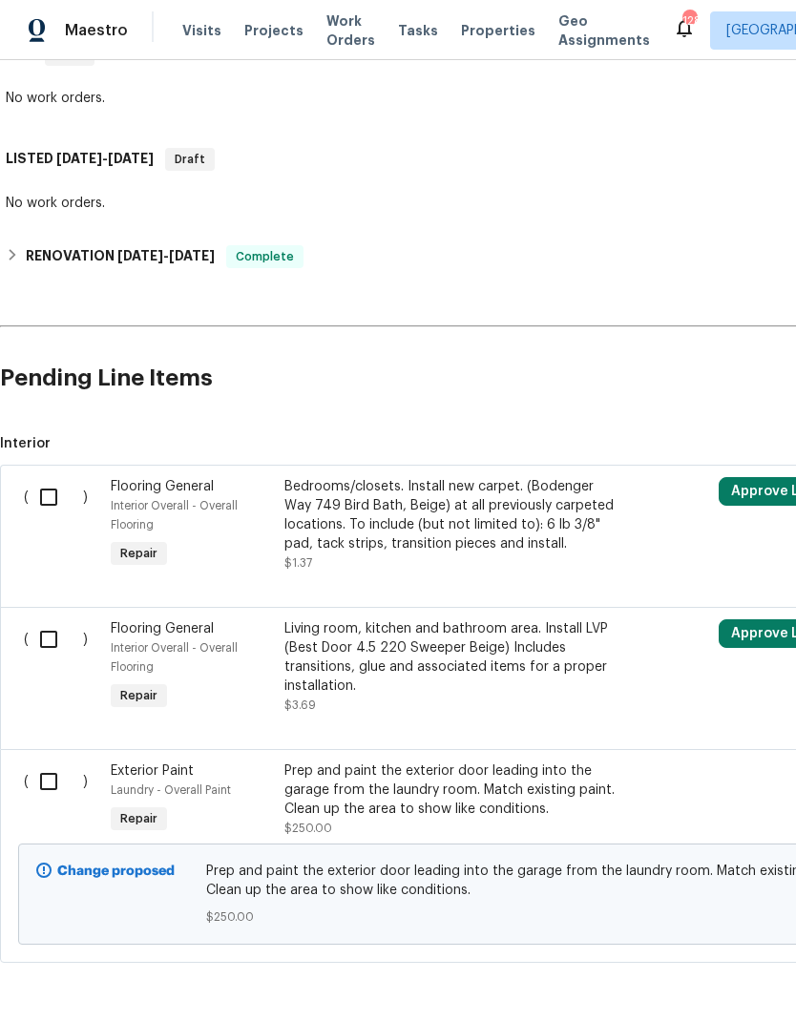
scroll to position [337, 0]
click at [353, 803] on div "Prep and paint the exterior door leading into the garage from the laundry room.…" at bounding box center [452, 791] width 336 height 57
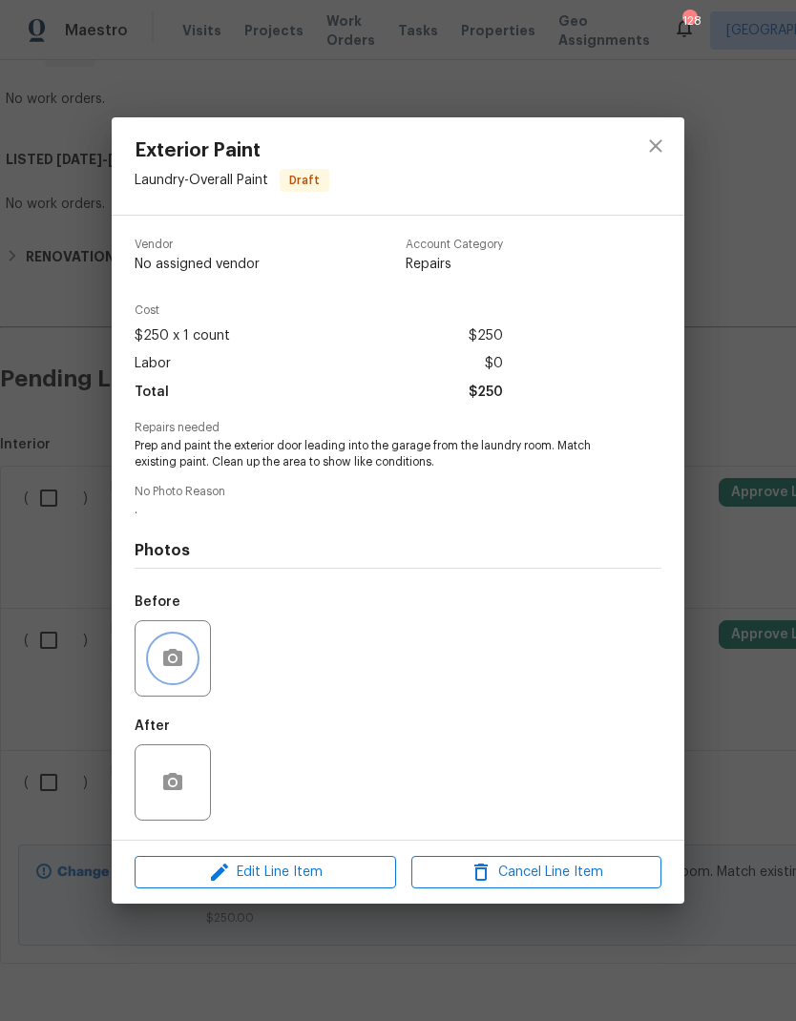
click at [178, 663] on icon "button" at bounding box center [172, 657] width 19 height 17
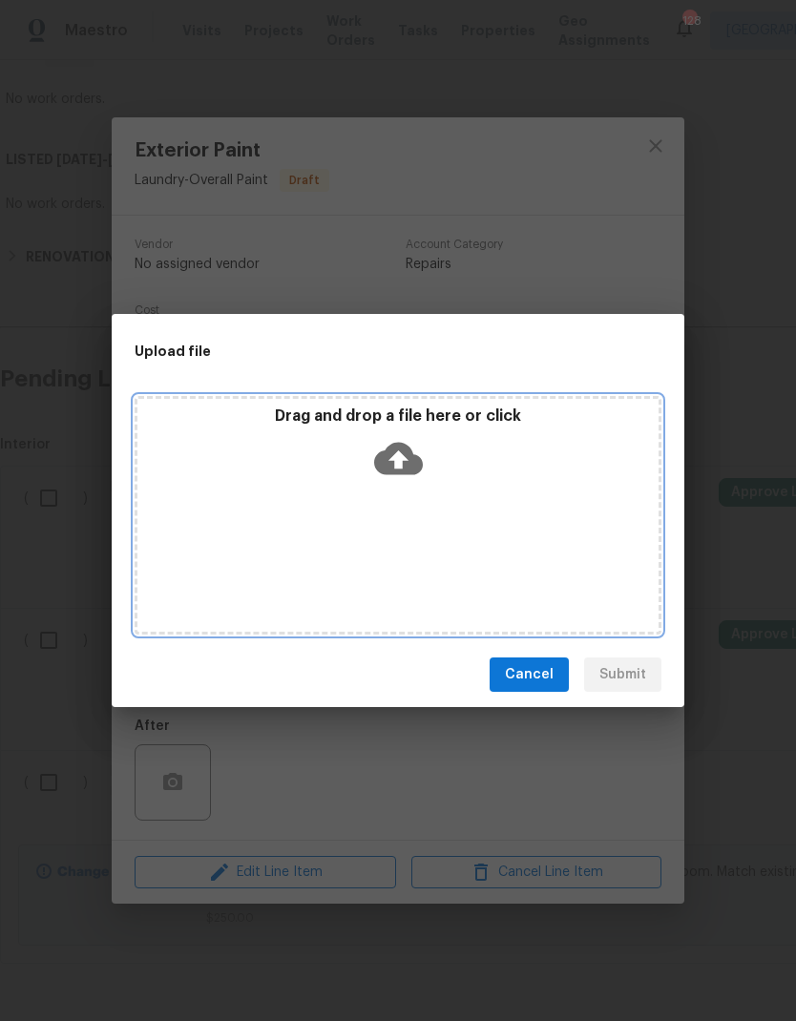
click at [412, 462] on icon at bounding box center [398, 459] width 49 height 32
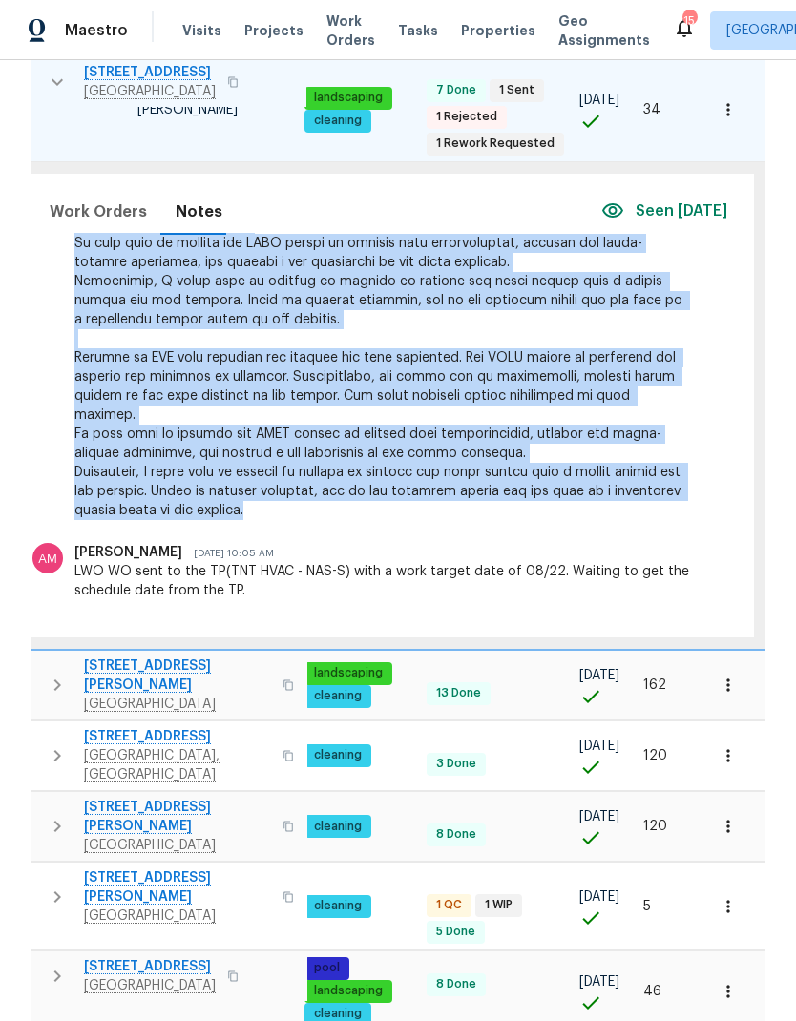
scroll to position [351, 0]
